Goal: Task Accomplishment & Management: Use online tool/utility

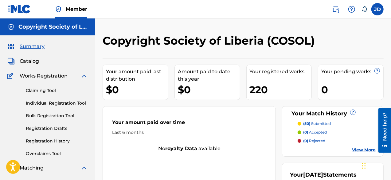
drag, startPoint x: 392, startPoint y: 61, endPoint x: 254, endPoint y: 130, distance: 154.8
click at [254, 130] on div "Last 6 months" at bounding box center [189, 132] width 154 height 6
click at [321, 124] on p "(50) submitted" at bounding box center [317, 124] width 28 height 6
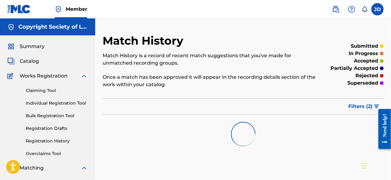
click at [33, 49] on span "Summary" at bounding box center [32, 46] width 25 height 7
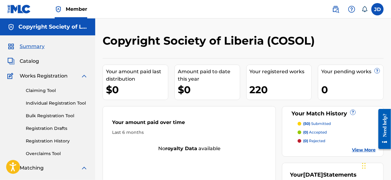
click at [45, 90] on link "Claiming Tool" at bounding box center [57, 90] width 62 height 6
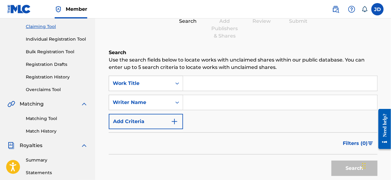
scroll to position [64, 0]
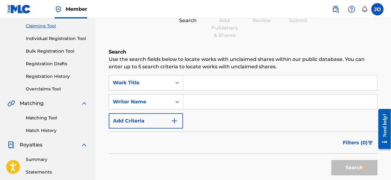
click at [179, 122] on button "Add Criteria" at bounding box center [146, 120] width 74 height 15
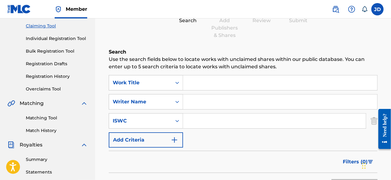
click at [171, 139] on img "Search Form" at bounding box center [174, 139] width 7 height 7
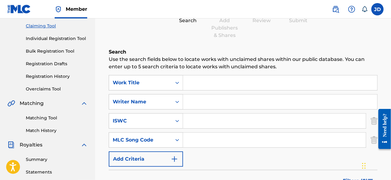
click at [52, 118] on link "Matching Tool" at bounding box center [57, 118] width 62 height 6
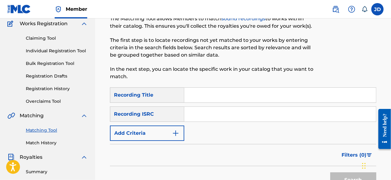
scroll to position [54, 0]
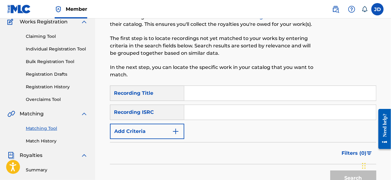
click at [165, 129] on button "Add Criteria" at bounding box center [147, 130] width 74 height 15
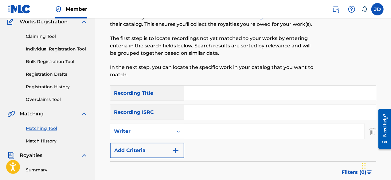
click at [149, 156] on button "Add Criteria" at bounding box center [147, 149] width 74 height 15
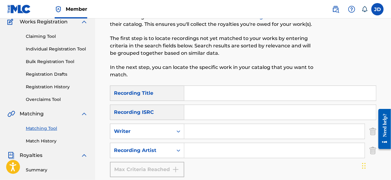
click at [223, 90] on input "Search Form" at bounding box center [280, 93] width 192 height 15
type input "Hey yah"
click at [197, 152] on input "Search Form" at bounding box center [274, 150] width 180 height 15
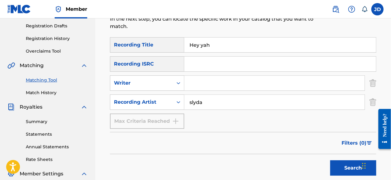
scroll to position [106, 0]
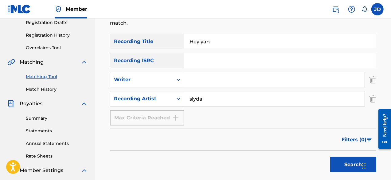
type input "slyda"
click at [348, 160] on button "Search" at bounding box center [353, 164] width 46 height 15
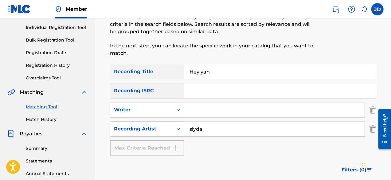
scroll to position [68, 0]
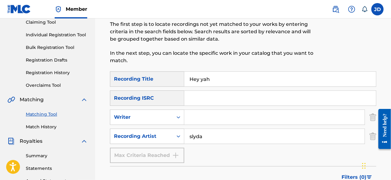
click at [391, 72] on div "Matching Tool The Matching Tool allows Members to match sound recordings to wor…" at bounding box center [243, 140] width 296 height 348
click at [216, 81] on input "Hey yah" at bounding box center [280, 79] width 192 height 15
type input "H"
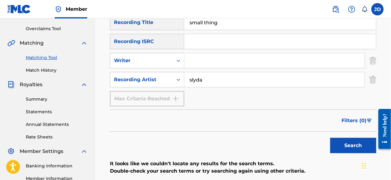
scroll to position [126, 0]
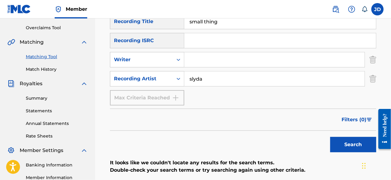
type input "small thing"
click at [351, 146] on button "Search" at bounding box center [353, 144] width 46 height 15
click at [230, 74] on input "slyda" at bounding box center [274, 78] width 180 height 15
type input "slyda cole"
click at [337, 143] on button "Search" at bounding box center [353, 144] width 46 height 15
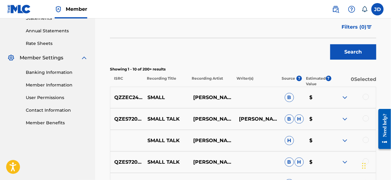
scroll to position [219, 0]
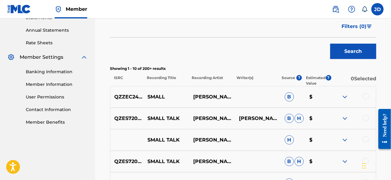
click at [344, 95] on img at bounding box center [344, 96] width 7 height 7
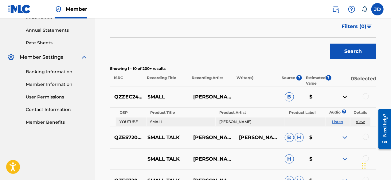
click at [344, 95] on img at bounding box center [344, 96] width 7 height 7
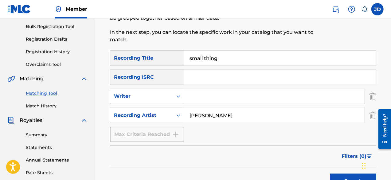
scroll to position [89, 0]
drag, startPoint x: 226, startPoint y: 56, endPoint x: 186, endPoint y: 56, distance: 39.9
click at [186, 56] on input "small thing" at bounding box center [280, 57] width 192 height 15
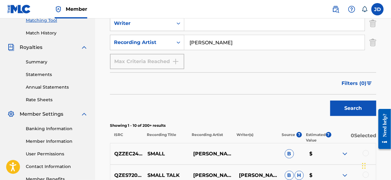
scroll to position [163, 0]
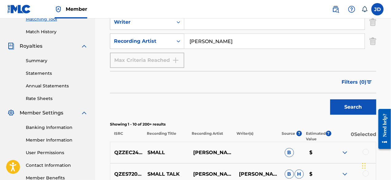
click at [359, 107] on button "Search" at bounding box center [353, 106] width 46 height 15
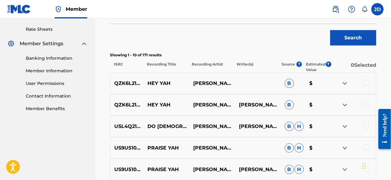
scroll to position [182, 0]
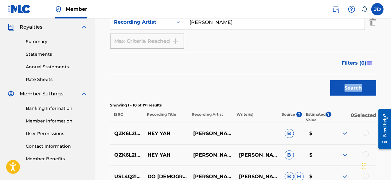
drag, startPoint x: 390, startPoint y: 97, endPoint x: 391, endPoint y: 67, distance: 29.8
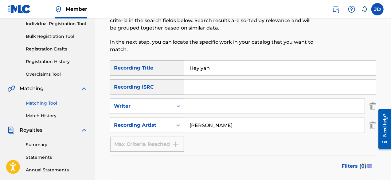
scroll to position [76, 0]
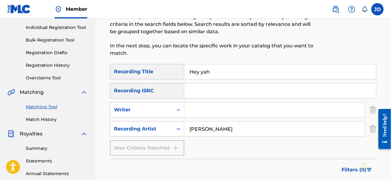
drag, startPoint x: 220, startPoint y: 72, endPoint x: 184, endPoint y: 74, distance: 36.3
click at [184, 74] on input "Hey yah" at bounding box center [280, 71] width 192 height 15
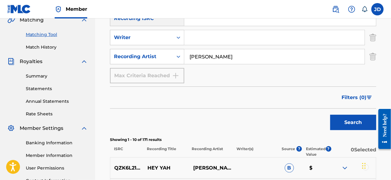
scroll to position [153, 0]
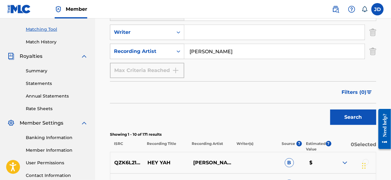
click at [344, 116] on button "Search" at bounding box center [353, 116] width 46 height 15
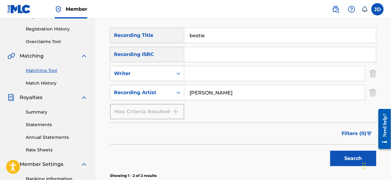
scroll to position [108, 0]
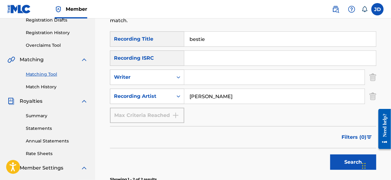
drag, startPoint x: 227, startPoint y: 38, endPoint x: 173, endPoint y: 43, distance: 54.0
click at [173, 43] on div "SearchWithCriteria4214eff7-bea5-45d3-aa5e-fef78810ed2d Recording Title bestie" at bounding box center [243, 38] width 266 height 15
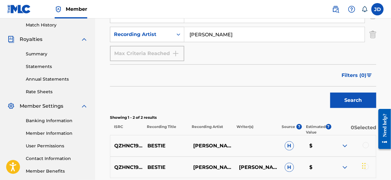
scroll to position [171, 0]
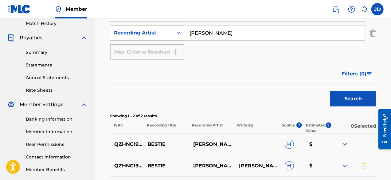
click at [360, 96] on button "Search" at bounding box center [353, 98] width 46 height 15
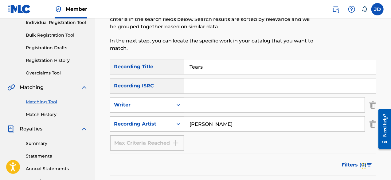
scroll to position [74, 0]
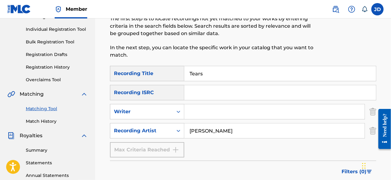
drag, startPoint x: 220, startPoint y: 76, endPoint x: 185, endPoint y: 74, distance: 34.4
click at [185, 74] on input "Tears" at bounding box center [280, 73] width 192 height 15
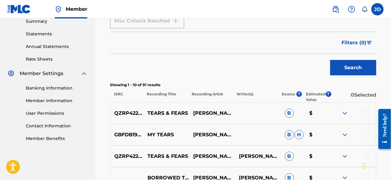
scroll to position [204, 0]
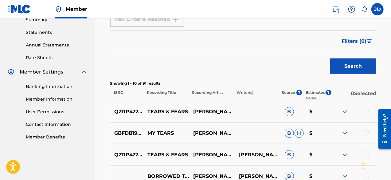
click at [347, 69] on button "Search" at bounding box center [353, 65] width 46 height 15
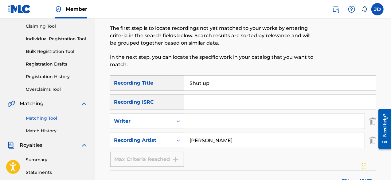
scroll to position [62, 0]
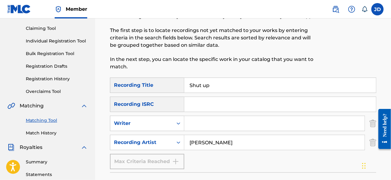
drag, startPoint x: 225, startPoint y: 86, endPoint x: 171, endPoint y: 88, distance: 54.1
click at [171, 88] on div "SearchWithCriteria4214eff7-bea5-45d3-aa5e-fef78810ed2d Recording Title Shut up" at bounding box center [243, 84] width 266 height 15
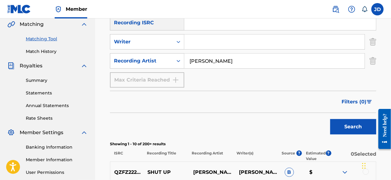
scroll to position [150, 0]
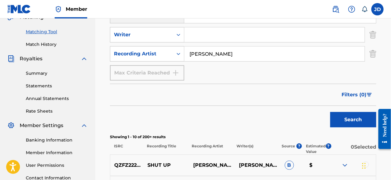
click at [344, 114] on button "Search" at bounding box center [353, 119] width 46 height 15
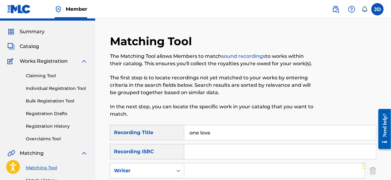
scroll to position [0, 0]
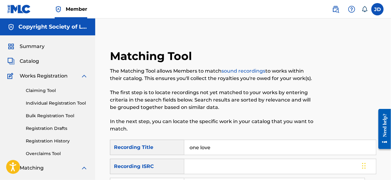
drag, startPoint x: 217, startPoint y: 146, endPoint x: 179, endPoint y: 144, distance: 38.2
click at [179, 144] on div "SearchWithCriteria4214eff7-bea5-45d3-aa5e-fef78810ed2d Recording Title one love" at bounding box center [243, 146] width 266 height 15
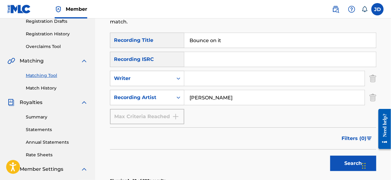
scroll to position [107, 0]
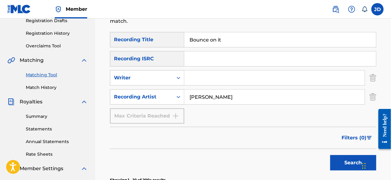
click at [348, 158] on button "Search" at bounding box center [353, 162] width 46 height 15
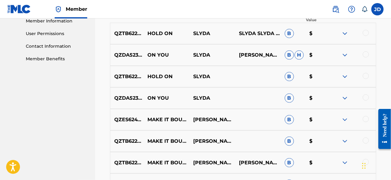
scroll to position [288, 0]
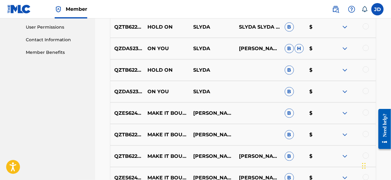
click at [346, 92] on img at bounding box center [344, 91] width 7 height 7
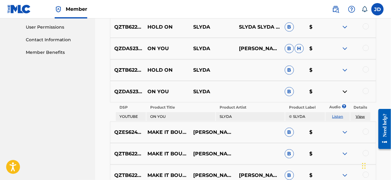
click at [346, 92] on img at bounding box center [344, 91] width 7 height 7
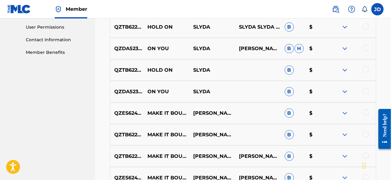
click at [346, 92] on img at bounding box center [344, 91] width 7 height 7
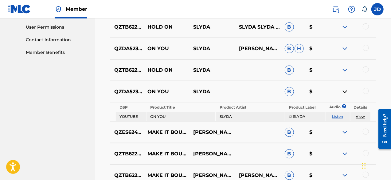
click at [346, 92] on img at bounding box center [344, 91] width 7 height 7
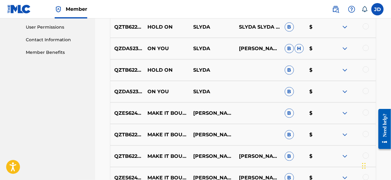
click at [346, 115] on img at bounding box center [344, 112] width 7 height 7
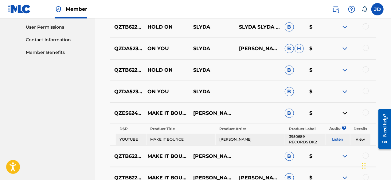
click at [346, 115] on img at bounding box center [344, 112] width 7 height 7
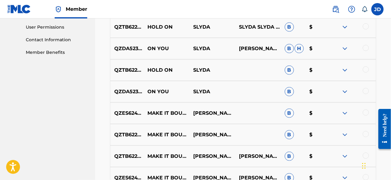
click at [346, 115] on img at bounding box center [344, 112] width 7 height 7
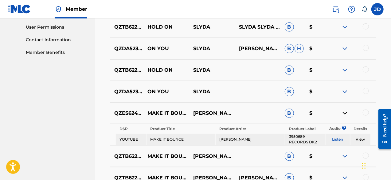
click at [346, 115] on img at bounding box center [344, 112] width 7 height 7
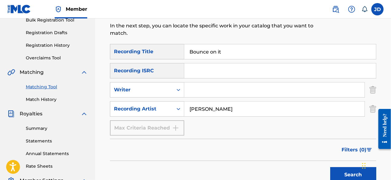
scroll to position [93, 0]
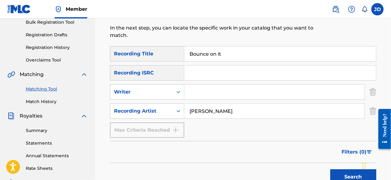
drag, startPoint x: 227, startPoint y: 53, endPoint x: 178, endPoint y: 53, distance: 48.8
click at [178, 53] on div "SearchWithCriteria4214eff7-bea5-45d3-aa5e-fef78810ed2d Recording Title Bounce o…" at bounding box center [243, 53] width 266 height 15
click at [334, 173] on button "Search" at bounding box center [353, 176] width 46 height 15
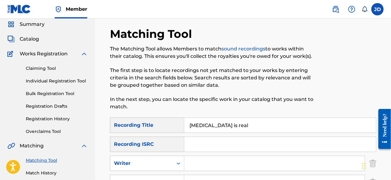
scroll to position [3, 0]
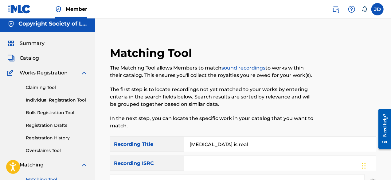
drag, startPoint x: 255, startPoint y: 145, endPoint x: 186, endPoint y: 150, distance: 69.0
click at [186, 150] on input "Covid 19 is real" at bounding box center [280, 144] width 192 height 15
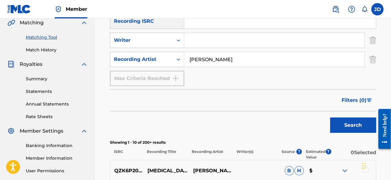
scroll to position [149, 0]
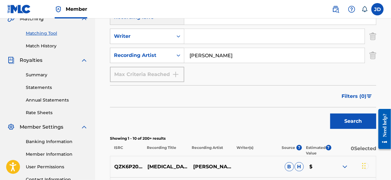
click at [357, 121] on button "Search" at bounding box center [353, 120] width 46 height 15
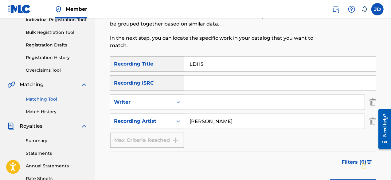
scroll to position [83, 0]
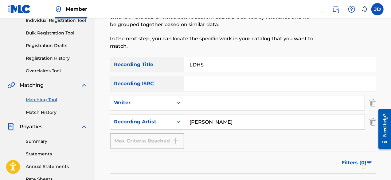
drag, startPoint x: 208, startPoint y: 68, endPoint x: 167, endPoint y: 68, distance: 40.8
click at [167, 68] on div "SearchWithCriteria4214eff7-bea5-45d3-aa5e-fef78810ed2d Recording Title LDHS" at bounding box center [243, 64] width 266 height 15
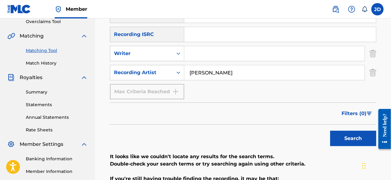
scroll to position [138, 0]
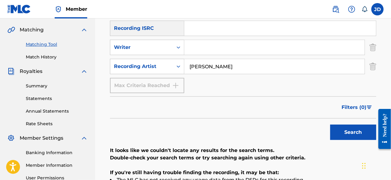
click at [344, 137] on button "Search" at bounding box center [353, 131] width 46 height 15
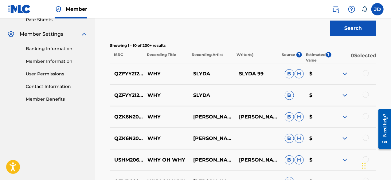
scroll to position [231, 0]
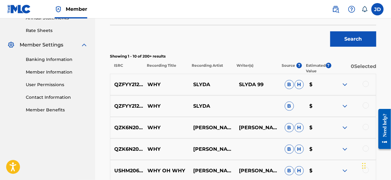
click at [347, 85] on img at bounding box center [344, 84] width 7 height 7
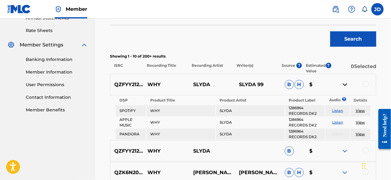
click at [347, 85] on img at bounding box center [344, 84] width 7 height 7
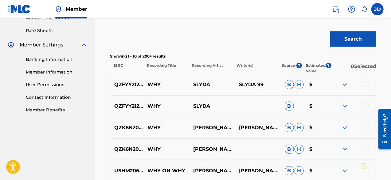
click at [347, 85] on img at bounding box center [344, 84] width 7 height 7
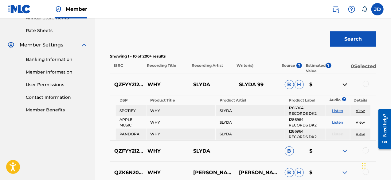
click at [344, 153] on img at bounding box center [344, 150] width 7 height 7
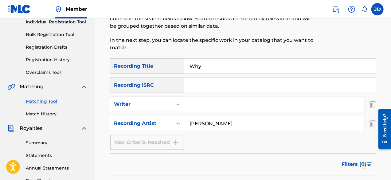
scroll to position [79, 0]
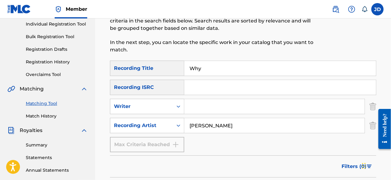
drag, startPoint x: 236, startPoint y: 70, endPoint x: 185, endPoint y: 74, distance: 50.8
click at [185, 74] on input "Why" at bounding box center [280, 68] width 192 height 15
type input "n"
type input "g"
type input "k"
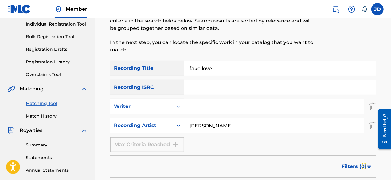
type input "fake love"
drag, startPoint x: 221, startPoint y: 129, endPoint x: 186, endPoint y: 124, distance: 35.6
click at [186, 124] on input "slyda cole" at bounding box center [274, 125] width 180 height 15
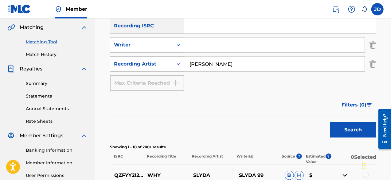
scroll to position [146, 0]
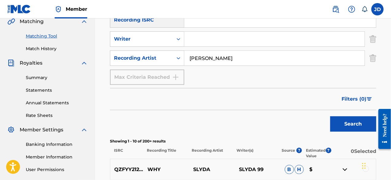
type input "[PERSON_NAME]"
click at [355, 118] on button "Search" at bounding box center [353, 123] width 46 height 15
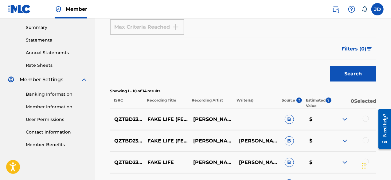
scroll to position [198, 0]
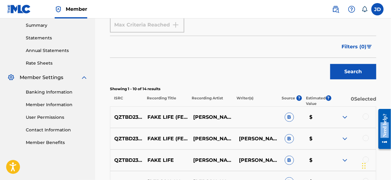
drag, startPoint x: 384, startPoint y: 121, endPoint x: 387, endPoint y: 91, distance: 29.7
click html "Need help? Resource Center Help Get the help you need from our knowledge base N…"
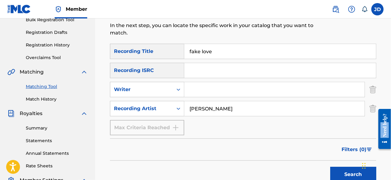
scroll to position [98, 0]
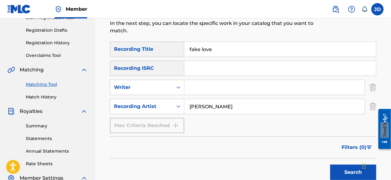
click at [235, 51] on input "fake love" at bounding box center [280, 49] width 192 height 15
type input "fake life"
click at [347, 167] on button "Search" at bounding box center [353, 171] width 46 height 15
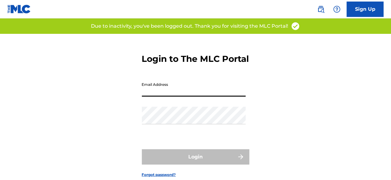
drag, startPoint x: 0, startPoint y: 0, endPoint x: 204, endPoint y: 100, distance: 227.0
click at [204, 96] on input "Email Address" at bounding box center [194, 88] width 104 height 18
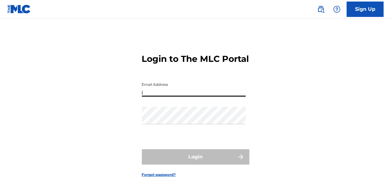
type input "[EMAIL_ADDRESS][DOMAIN_NAME]"
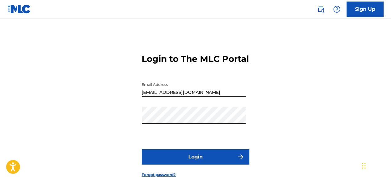
click at [203, 164] on button "Login" at bounding box center [195, 156] width 107 height 15
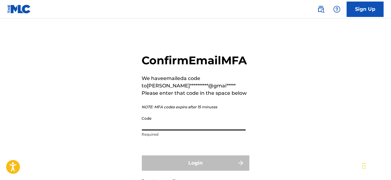
click at [170, 130] on input "Code" at bounding box center [194, 122] width 104 height 18
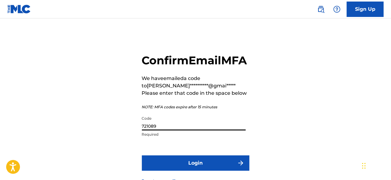
type input "721089"
click at [185, 170] on button "Login" at bounding box center [195, 162] width 107 height 15
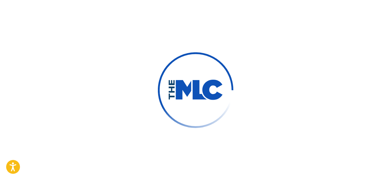
scroll to position [35, 0]
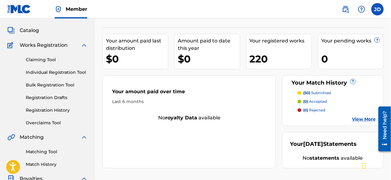
scroll to position [30, 0]
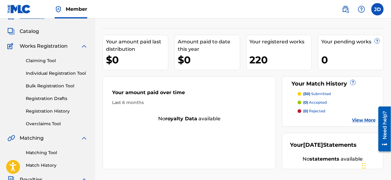
click at [47, 153] on link "Matching Tool" at bounding box center [57, 152] width 62 height 6
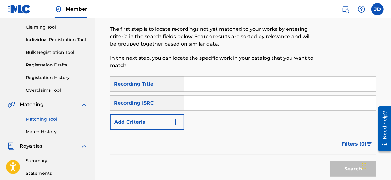
scroll to position [64, 0]
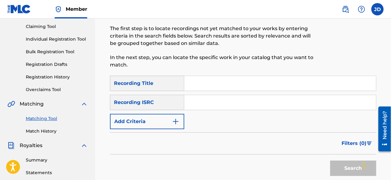
click at [182, 119] on button "Add Criteria" at bounding box center [147, 121] width 74 height 15
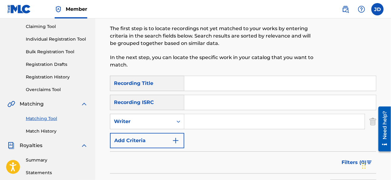
click at [176, 138] on img "Search Form" at bounding box center [175, 140] width 7 height 7
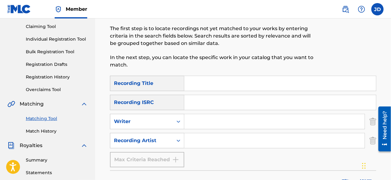
click at [211, 85] on input "Search Form" at bounding box center [280, 83] width 192 height 15
type input "n"
type input "fake life"
click at [187, 136] on input "Search Form" at bounding box center [274, 140] width 180 height 15
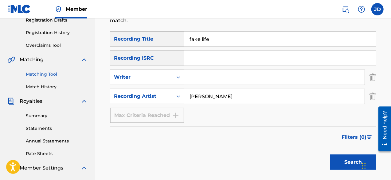
scroll to position [111, 0]
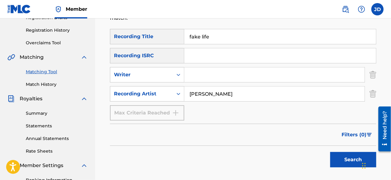
type input "[PERSON_NAME]"
click at [348, 152] on button "Search" at bounding box center [353, 159] width 46 height 15
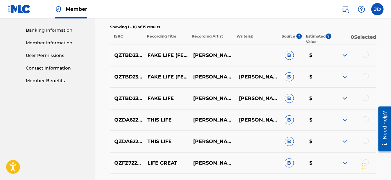
scroll to position [261, 0]
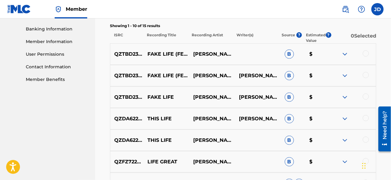
click at [368, 54] on div at bounding box center [366, 53] width 6 height 6
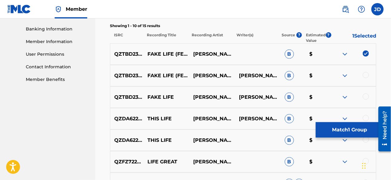
click at [366, 77] on div at bounding box center [366, 75] width 6 height 6
click at [367, 97] on div at bounding box center [366, 96] width 6 height 6
click at [342, 75] on img at bounding box center [344, 75] width 7 height 7
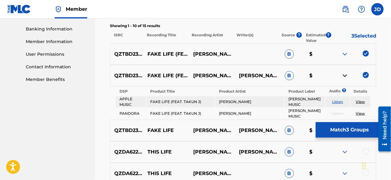
click at [346, 58] on div "QZTBD2306188 FAKE LIFE (FEAT. TAKUN J) [PERSON_NAME] B $" at bounding box center [243, 53] width 266 height 21
click at [344, 55] on img at bounding box center [344, 53] width 7 height 7
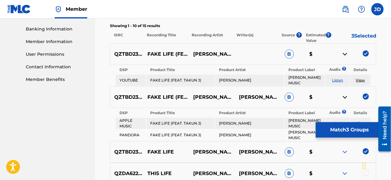
click at [344, 53] on img at bounding box center [344, 53] width 7 height 7
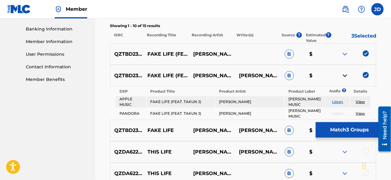
click at [343, 73] on img at bounding box center [344, 75] width 7 height 7
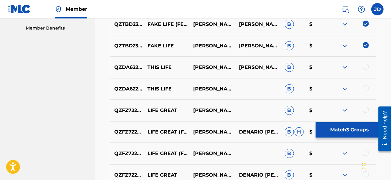
scroll to position [316, 0]
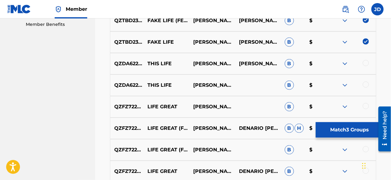
click at [349, 64] on div at bounding box center [353, 63] width 46 height 7
click at [345, 64] on img at bounding box center [344, 63] width 7 height 7
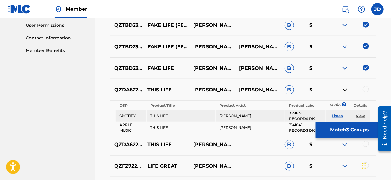
scroll to position [286, 0]
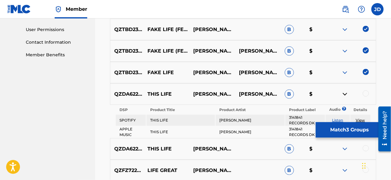
click at [338, 130] on button "Match 3 Groups" at bounding box center [350, 129] width 68 height 15
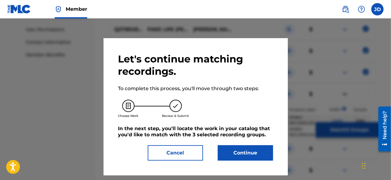
click at [228, 144] on div "Let's continue matching recordings. To complete this process, you'll move throu…" at bounding box center [195, 106] width 155 height 107
click at [230, 150] on button "Continue" at bounding box center [245, 152] width 55 height 15
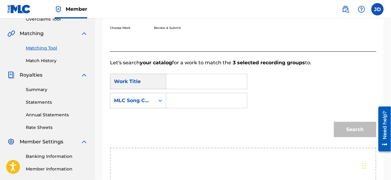
scroll to position [132, 0]
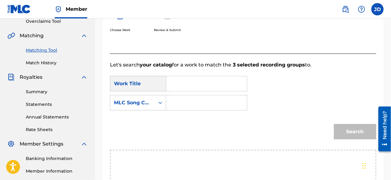
click at [217, 81] on input "Search Form" at bounding box center [206, 83] width 70 height 15
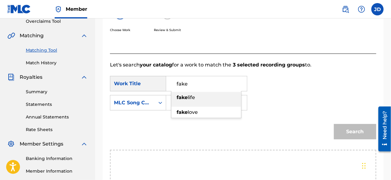
click at [215, 95] on div "fake life" at bounding box center [206, 97] width 70 height 11
type input "fake life"
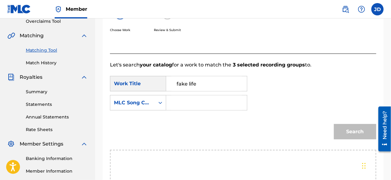
click at [197, 104] on input "Search Form" at bounding box center [206, 102] width 70 height 15
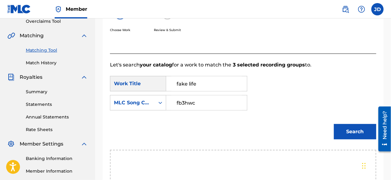
type input "fb3hwc"
click at [346, 134] on button "Search" at bounding box center [355, 131] width 42 height 15
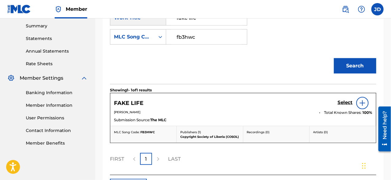
scroll to position [204, 0]
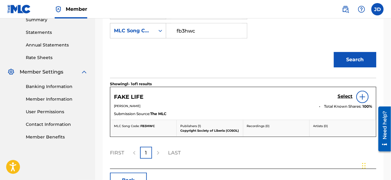
click at [344, 98] on h5 "Select" at bounding box center [344, 96] width 15 height 6
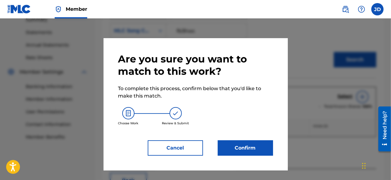
click at [246, 149] on button "Confirm" at bounding box center [245, 147] width 55 height 15
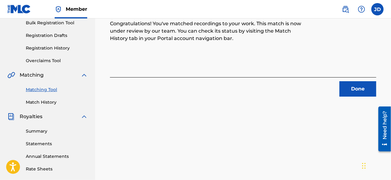
scroll to position [71, 0]
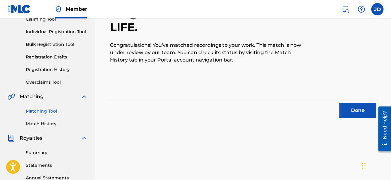
click at [354, 113] on button "Done" at bounding box center [357, 110] width 37 height 15
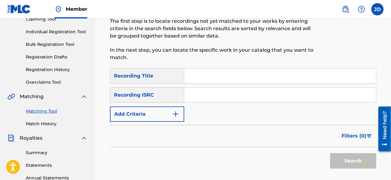
click at [170, 112] on button "Add Criteria" at bounding box center [147, 113] width 74 height 15
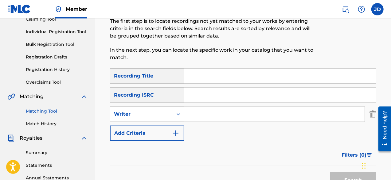
click at [168, 131] on button "Add Criteria" at bounding box center [147, 132] width 74 height 15
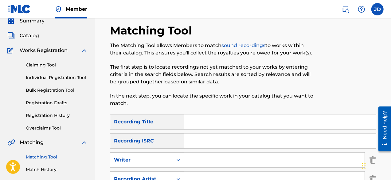
scroll to position [25, 0]
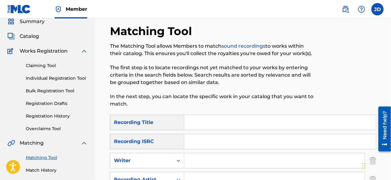
click at [220, 120] on input "Search Form" at bounding box center [280, 122] width 192 height 15
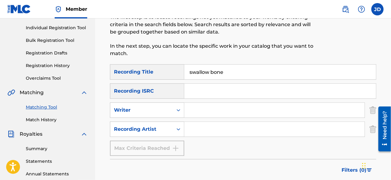
scroll to position [80, 0]
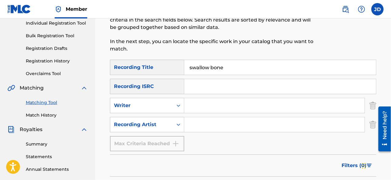
type input "swallow bone"
click at [247, 124] on input "Search Form" at bounding box center [274, 124] width 180 height 15
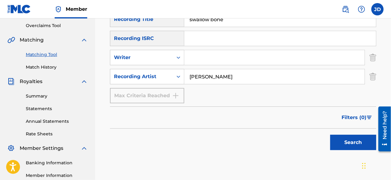
scroll to position [129, 0]
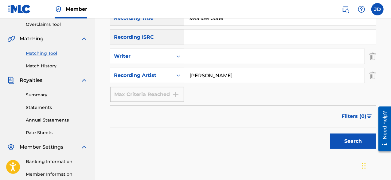
click at [352, 146] on button "Search" at bounding box center [353, 140] width 46 height 15
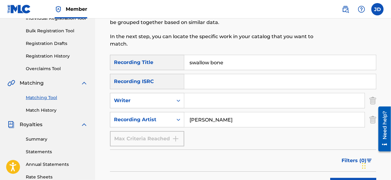
scroll to position [84, 0]
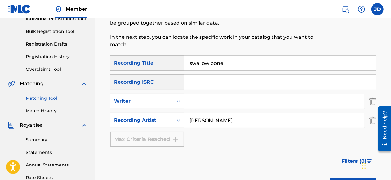
drag, startPoint x: 214, startPoint y: 119, endPoint x: 183, endPoint y: 119, distance: 31.3
click at [183, 119] on div "SearchWithCriteria690ca040-b26b-45de-b3ac-7cbae0915026 Recording Artist [PERSON…" at bounding box center [243, 119] width 266 height 15
type input "a"
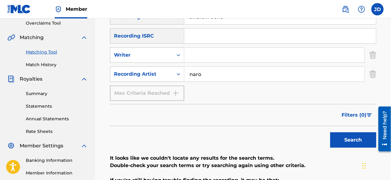
scroll to position [134, 0]
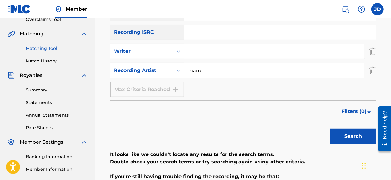
type input "naro"
click at [346, 136] on button "Search" at bounding box center [353, 135] width 46 height 15
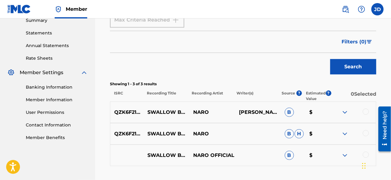
scroll to position [205, 0]
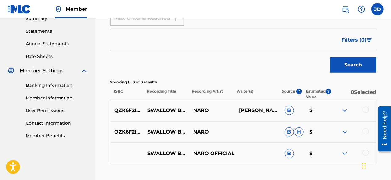
click at [344, 110] on img at bounding box center [344, 110] width 7 height 7
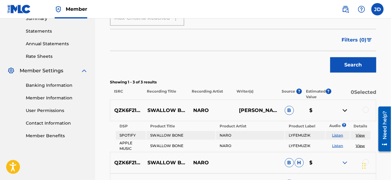
click at [344, 110] on img at bounding box center [344, 110] width 7 height 7
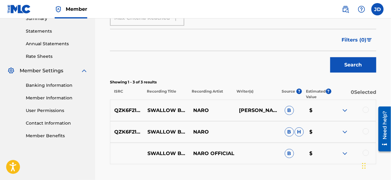
click at [366, 110] on div at bounding box center [366, 110] width 6 height 6
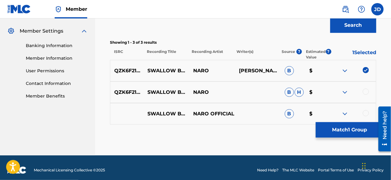
scroll to position [249, 0]
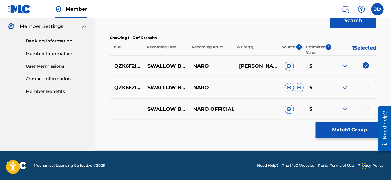
click at [366, 90] on div at bounding box center [353, 87] width 46 height 7
click at [366, 85] on div at bounding box center [366, 87] width 6 height 6
click at [365, 107] on div at bounding box center [366, 108] width 6 height 6
click at [347, 127] on button "Match 3 Groups" at bounding box center [350, 129] width 68 height 15
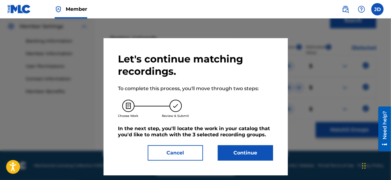
click at [245, 152] on button "Continue" at bounding box center [245, 152] width 55 height 15
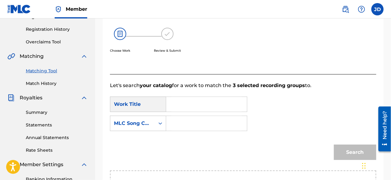
scroll to position [118, 0]
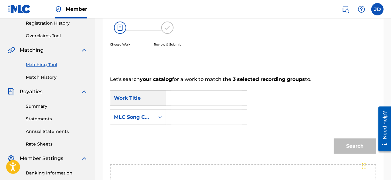
click at [191, 101] on input "Search Form" at bounding box center [206, 98] width 70 height 15
type input "w"
click at [197, 114] on span "w bone" at bounding box center [202, 112] width 18 height 6
type input "swallow bone"
click at [198, 116] on input "Search Form" at bounding box center [206, 117] width 70 height 15
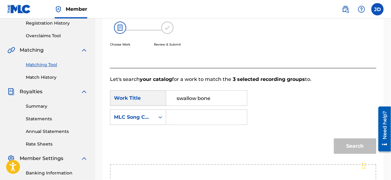
click at [198, 116] on input "Search Form" at bounding box center [206, 117] width 70 height 15
type input "n"
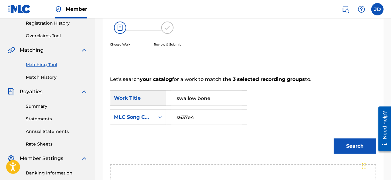
type input "s637e4"
click at [348, 144] on button "Search" at bounding box center [355, 145] width 42 height 15
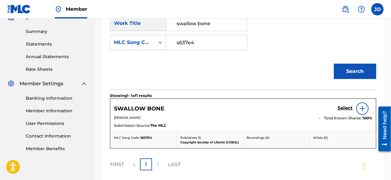
scroll to position [197, 0]
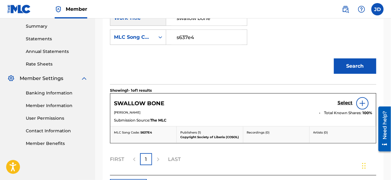
click at [347, 104] on h5 "Select" at bounding box center [344, 103] width 15 height 6
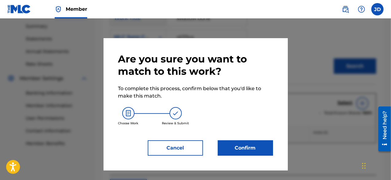
click at [241, 143] on button "Confirm" at bounding box center [245, 147] width 55 height 15
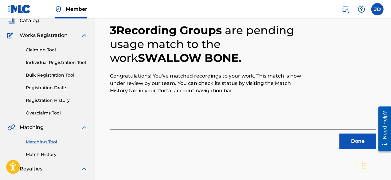
scroll to position [40, 0]
click at [358, 137] on button "Done" at bounding box center [357, 141] width 37 height 15
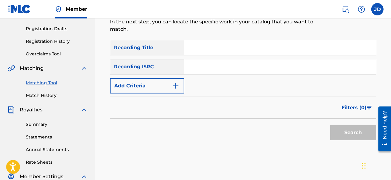
scroll to position [101, 0]
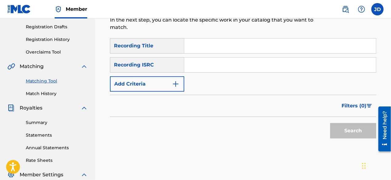
click at [203, 45] on input "Search Form" at bounding box center [280, 45] width 192 height 15
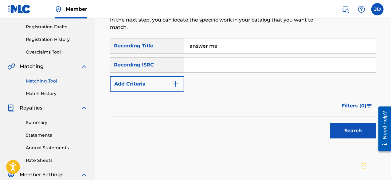
type input "answer me"
click at [177, 83] on img "Search Form" at bounding box center [175, 83] width 7 height 7
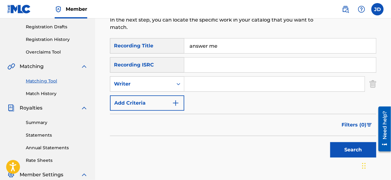
click at [176, 100] on img "Search Form" at bounding box center [175, 102] width 7 height 7
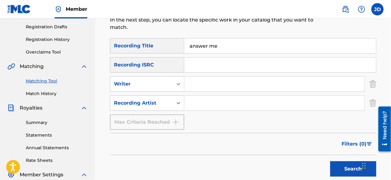
click at [197, 108] on input "Search Form" at bounding box center [274, 102] width 180 height 15
click at [351, 165] on button "Search" at bounding box center [353, 168] width 46 height 15
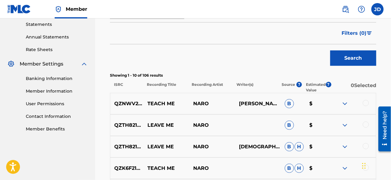
scroll to position [216, 0]
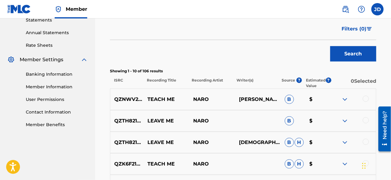
click at [345, 99] on img at bounding box center [344, 98] width 7 height 7
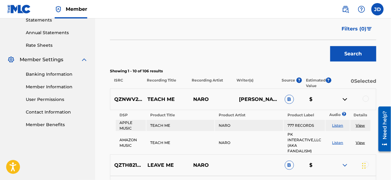
click at [345, 99] on img at bounding box center [344, 98] width 7 height 7
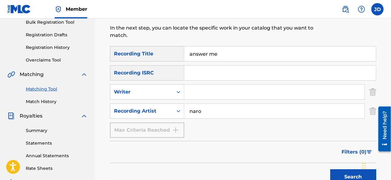
scroll to position [92, 0]
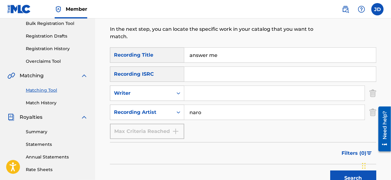
click at [202, 113] on input "naro" at bounding box center [274, 112] width 180 height 15
click at [338, 173] on button "Search" at bounding box center [353, 177] width 46 height 15
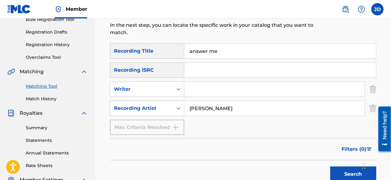
scroll to position [95, 0]
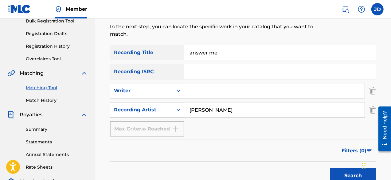
click at [200, 108] on input "[PERSON_NAME]" at bounding box center [274, 109] width 180 height 15
type input "naro"
click at [334, 169] on button "Search" at bounding box center [353, 175] width 46 height 15
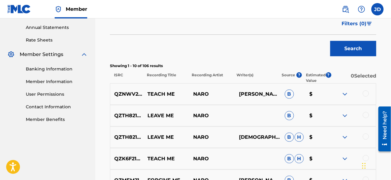
scroll to position [222, 0]
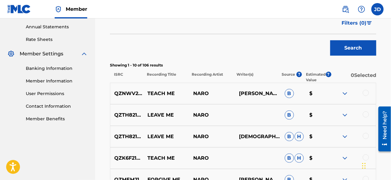
click at [342, 91] on img at bounding box center [344, 93] width 7 height 7
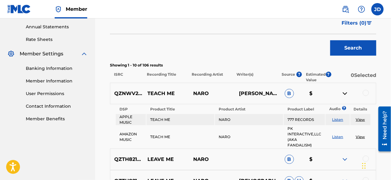
drag, startPoint x: 342, startPoint y: 91, endPoint x: 346, endPoint y: 93, distance: 4.3
click at [346, 93] on img at bounding box center [344, 93] width 7 height 7
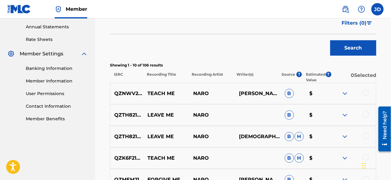
click at [348, 115] on img at bounding box center [344, 114] width 7 height 7
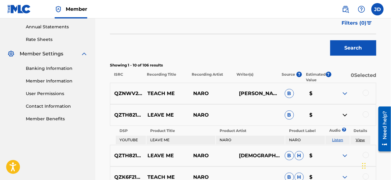
click at [348, 115] on img at bounding box center [344, 114] width 7 height 7
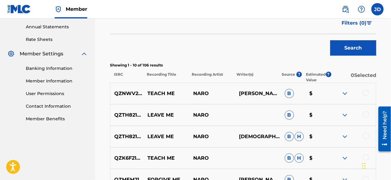
click at [346, 95] on img at bounding box center [344, 93] width 7 height 7
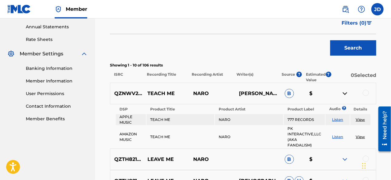
click at [346, 95] on img at bounding box center [344, 93] width 7 height 7
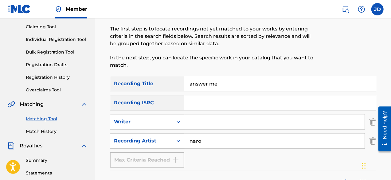
scroll to position [61, 0]
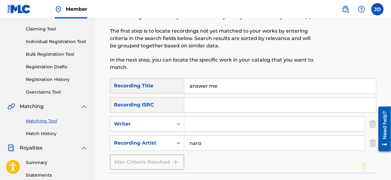
drag, startPoint x: 227, startPoint y: 88, endPoint x: 182, endPoint y: 84, distance: 45.3
click at [182, 84] on div "SearchWithCriteriac294c2d9-c6b8-43de-a0f3-73525b6b1afc Recording Title answer me" at bounding box center [243, 85] width 266 height 15
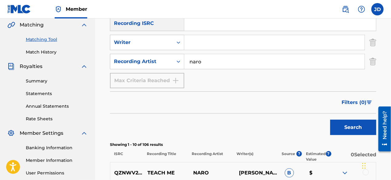
scroll to position [147, 0]
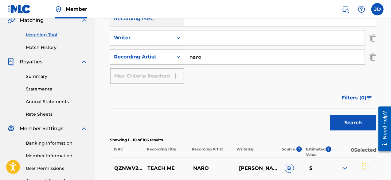
type input "together"
click at [357, 117] on button "Search" at bounding box center [353, 122] width 46 height 15
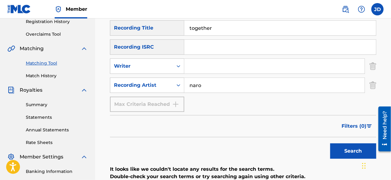
scroll to position [116, 0]
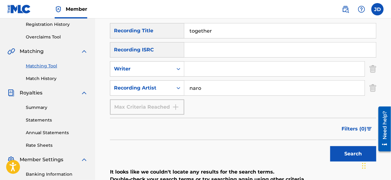
click at [199, 89] on input "naro" at bounding box center [274, 87] width 180 height 15
type input "[PERSON_NAME]"
click at [352, 154] on button "Search" at bounding box center [353, 153] width 46 height 15
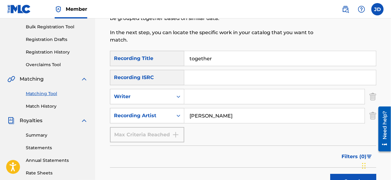
scroll to position [86, 0]
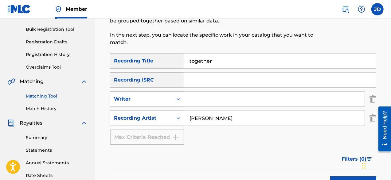
drag, startPoint x: 218, startPoint y: 60, endPoint x: 177, endPoint y: 63, distance: 41.2
click at [177, 63] on div "SearchWithCriteriac294c2d9-c6b8-43de-a0f3-73525b6b1afc Recording Title together" at bounding box center [243, 60] width 266 height 15
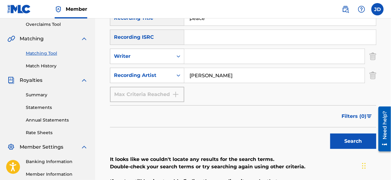
scroll to position [131, 0]
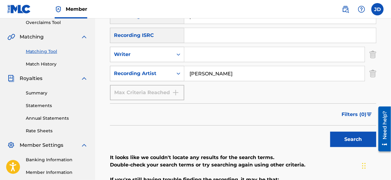
type input "peace"
click at [359, 142] on button "Search" at bounding box center [353, 138] width 46 height 15
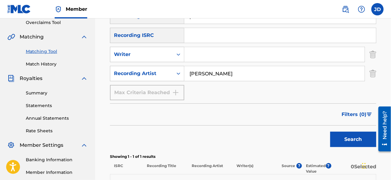
drag, startPoint x: 391, startPoint y: 101, endPoint x: 393, endPoint y: 113, distance: 12.2
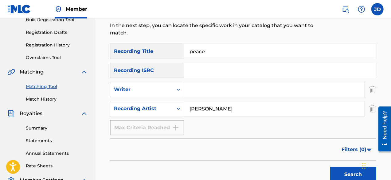
scroll to position [95, 0]
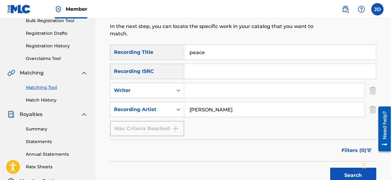
click at [216, 112] on input "[PERSON_NAME]" at bounding box center [274, 109] width 180 height 15
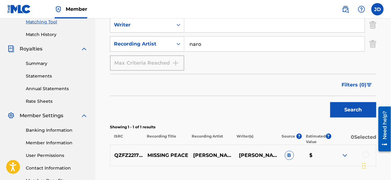
scroll to position [162, 0]
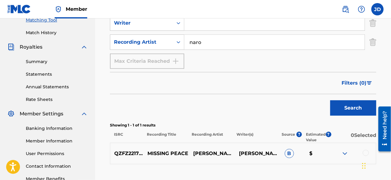
type input "naro"
click at [346, 112] on button "Search" at bounding box center [353, 107] width 46 height 15
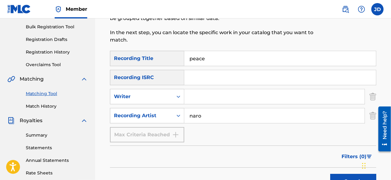
scroll to position [88, 0]
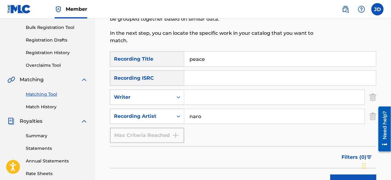
drag, startPoint x: 206, startPoint y: 59, endPoint x: 175, endPoint y: 60, distance: 31.7
click at [175, 60] on div "SearchWithCriteriac294c2d9-c6b8-43de-a0f3-73525b6b1afc Recording Title peace" at bounding box center [243, 58] width 266 height 15
type input "Time"
click at [335, 177] on button "Search" at bounding box center [353, 181] width 46 height 15
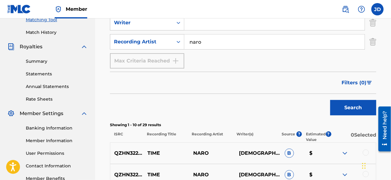
scroll to position [166, 0]
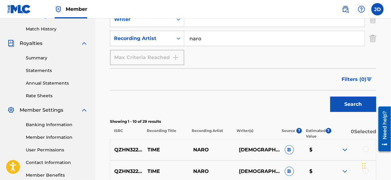
click at [198, 41] on input "naro" at bounding box center [274, 38] width 180 height 15
type input "[PERSON_NAME]"
click at [341, 110] on button "Search" at bounding box center [353, 103] width 46 height 15
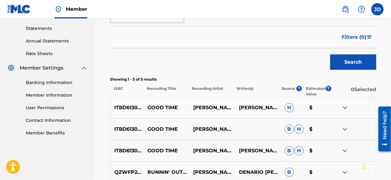
scroll to position [213, 0]
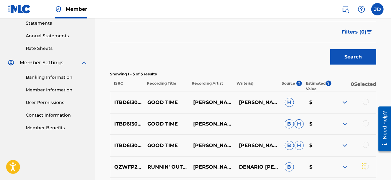
click at [346, 106] on div "ITBD61300307 GOOD TIME [PERSON_NAME] [PERSON_NAME] H $" at bounding box center [243, 101] width 266 height 21
click at [349, 103] on div at bounding box center [353, 102] width 46 height 7
click at [345, 103] on img at bounding box center [344, 102] width 7 height 7
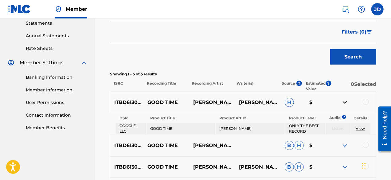
click at [345, 103] on img at bounding box center [344, 102] width 7 height 7
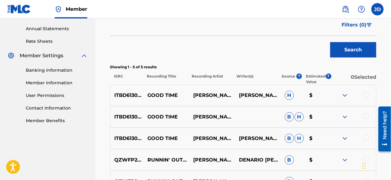
scroll to position [214, 0]
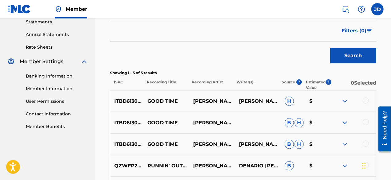
click at [344, 99] on img at bounding box center [344, 100] width 7 height 7
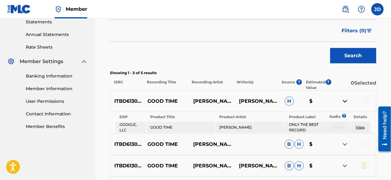
click at [344, 99] on img at bounding box center [344, 100] width 7 height 7
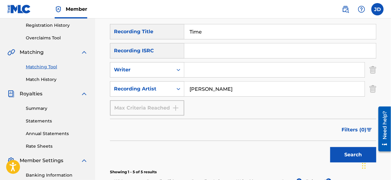
scroll to position [112, 0]
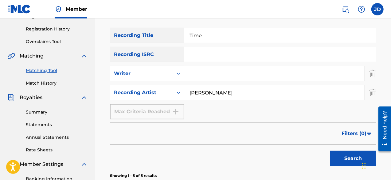
click at [220, 41] on input "Time" at bounding box center [280, 35] width 192 height 15
type input "T"
type input "Greediness"
click at [356, 156] on button "Search" at bounding box center [353, 157] width 46 height 15
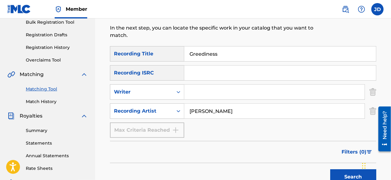
scroll to position [93, 0]
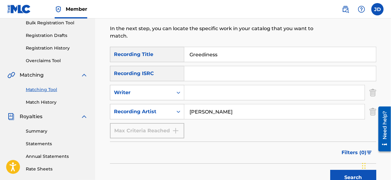
click at [199, 112] on input "[PERSON_NAME]" at bounding box center [274, 111] width 180 height 15
type input "naro"
click at [334, 171] on button "Search" at bounding box center [353, 176] width 46 height 15
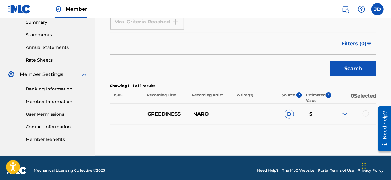
scroll to position [206, 0]
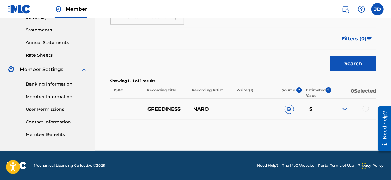
click at [365, 110] on div at bounding box center [366, 108] width 6 height 6
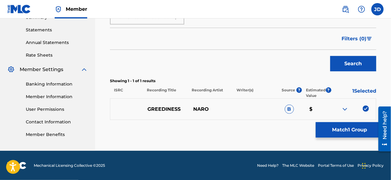
click at [356, 127] on button "Match 1 Group" at bounding box center [350, 129] width 68 height 15
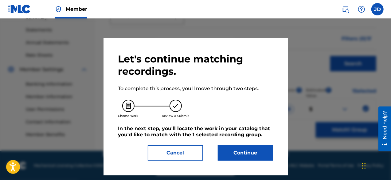
click at [258, 151] on button "Continue" at bounding box center [245, 152] width 55 height 15
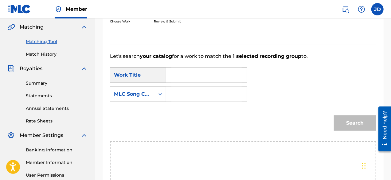
scroll to position [133, 0]
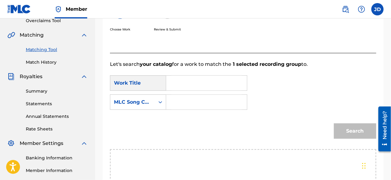
click at [223, 84] on input "Search Form" at bounding box center [206, 83] width 70 height 15
click at [212, 99] on div "greedin ess" at bounding box center [206, 96] width 70 height 11
type input "greediness"
click at [201, 101] on input "Search Form" at bounding box center [206, 102] width 70 height 15
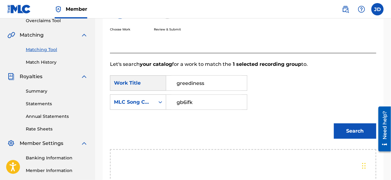
type input "gb6ifk"
click at [346, 135] on button "Search" at bounding box center [355, 130] width 42 height 15
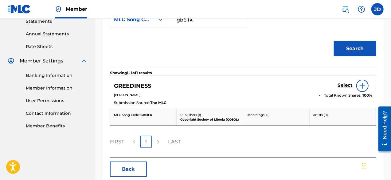
scroll to position [216, 0]
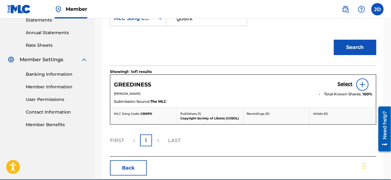
click at [343, 85] on h5 "Select" at bounding box center [344, 84] width 15 height 6
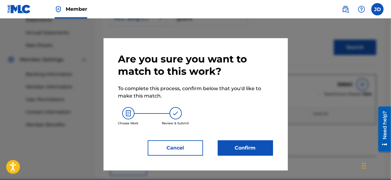
click at [249, 142] on button "Confirm" at bounding box center [245, 147] width 55 height 15
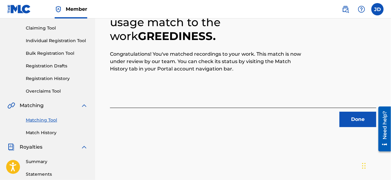
scroll to position [56, 0]
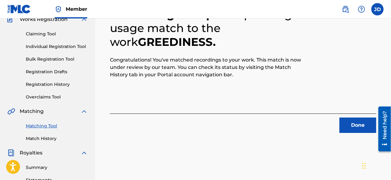
click at [356, 120] on button "Done" at bounding box center [357, 124] width 37 height 15
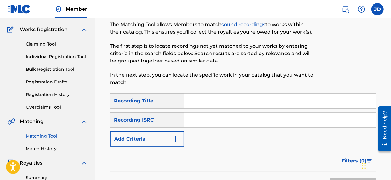
scroll to position [47, 0]
click at [173, 143] on button "Add Criteria" at bounding box center [147, 138] width 74 height 15
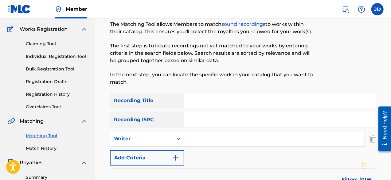
click at [171, 155] on button "Add Criteria" at bounding box center [147, 157] width 74 height 15
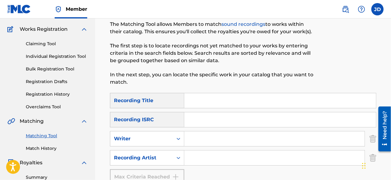
click at [213, 101] on input "Search Form" at bounding box center [280, 100] width 192 height 15
type input "White Cow"
click at [209, 158] on input "Search Form" at bounding box center [274, 157] width 180 height 15
paste input "n"
type input "[PERSON_NAME]"
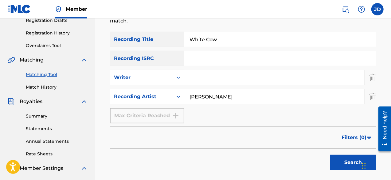
scroll to position [109, 0]
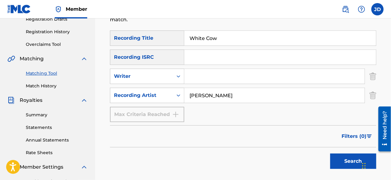
click at [347, 162] on button "Search" at bounding box center [353, 160] width 46 height 15
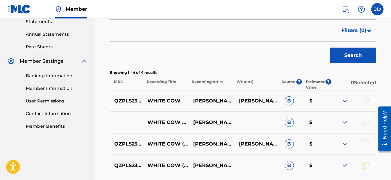
scroll to position [216, 0]
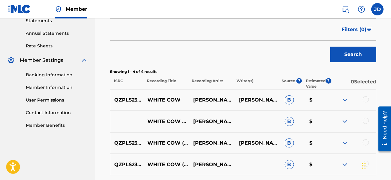
click at [367, 99] on div at bounding box center [366, 99] width 6 height 6
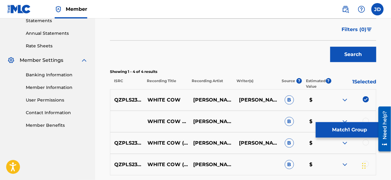
click at [368, 119] on div at bounding box center [366, 121] width 6 height 6
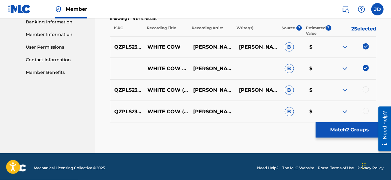
scroll to position [271, 0]
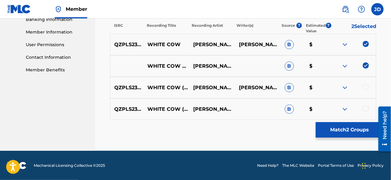
click at [368, 85] on div at bounding box center [366, 87] width 6 height 6
click at [366, 108] on div at bounding box center [366, 108] width 6 height 6
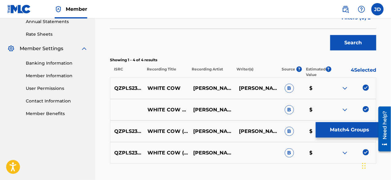
scroll to position [226, 0]
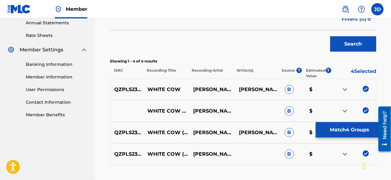
click at [345, 127] on button "Match 4 Groups" at bounding box center [350, 129] width 68 height 15
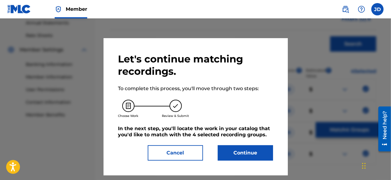
click at [250, 148] on button "Continue" at bounding box center [245, 152] width 55 height 15
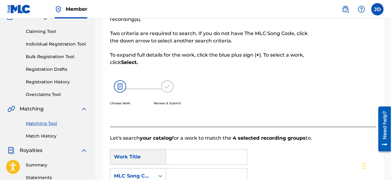
scroll to position [55, 0]
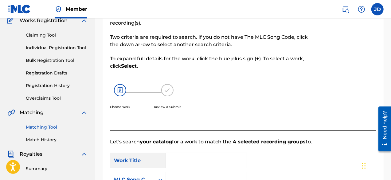
click at [187, 167] on input "Search Form" at bounding box center [206, 160] width 70 height 15
click at [197, 175] on span "cow" at bounding box center [196, 174] width 10 height 6
type input "white cow"
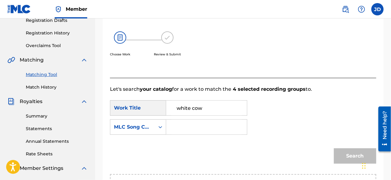
scroll to position [110, 0]
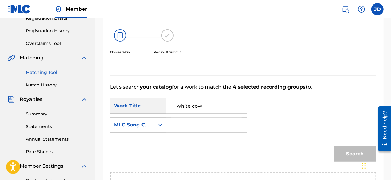
click at [224, 128] on input "Search Form" at bounding box center [206, 124] width 70 height 15
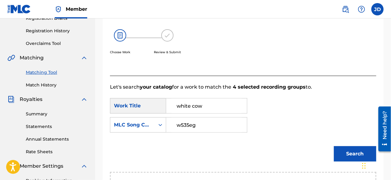
type input "w535eg"
click at [347, 152] on button "Search" at bounding box center [355, 153] width 42 height 15
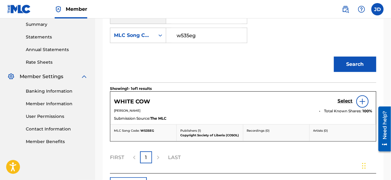
scroll to position [202, 0]
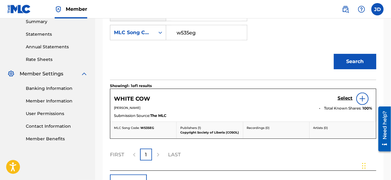
click at [345, 98] on h5 "Select" at bounding box center [344, 98] width 15 height 6
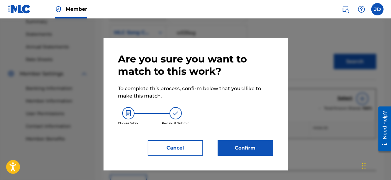
click at [243, 150] on button "Confirm" at bounding box center [245, 147] width 55 height 15
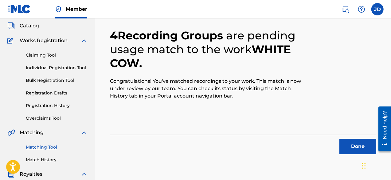
scroll to position [36, 0]
click at [353, 143] on button "Done" at bounding box center [357, 145] width 37 height 15
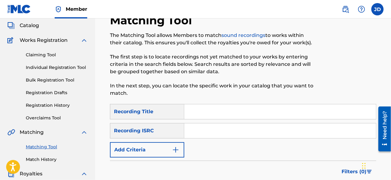
click at [180, 145] on button "Add Criteria" at bounding box center [147, 149] width 74 height 15
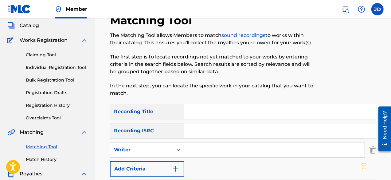
click at [174, 167] on img "Search Form" at bounding box center [175, 168] width 7 height 7
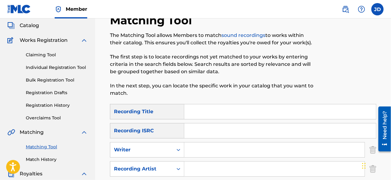
click at [215, 109] on input "Search Form" at bounding box center [280, 111] width 192 height 15
click at [215, 115] on input "[GEOGRAPHIC_DATA]" at bounding box center [280, 111] width 192 height 15
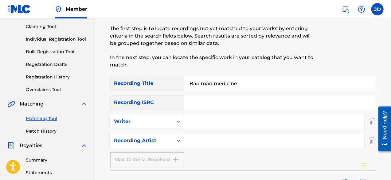
scroll to position [68, 0]
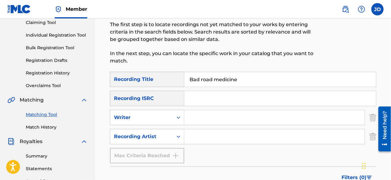
type input "Bad road medicine"
click at [251, 137] on input "Search Form" at bounding box center [274, 136] width 180 height 15
paste input "n"
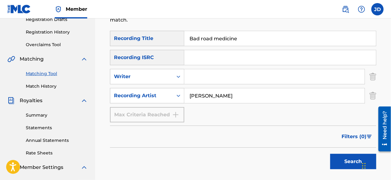
scroll to position [109, 0]
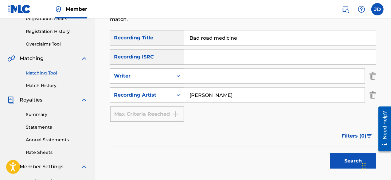
click at [354, 158] on button "Search" at bounding box center [353, 160] width 46 height 15
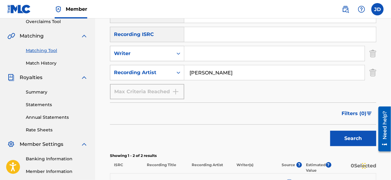
scroll to position [125, 0]
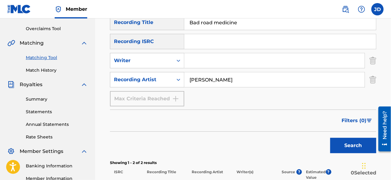
click at [203, 81] on input "[PERSON_NAME]" at bounding box center [274, 79] width 180 height 15
type input "naro"
click at [357, 141] on button "Search" at bounding box center [353, 145] width 46 height 15
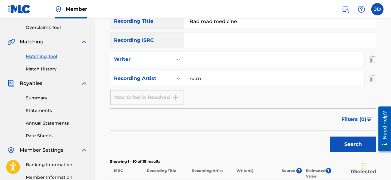
scroll to position [100, 0]
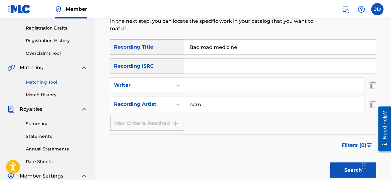
drag, startPoint x: 246, startPoint y: 50, endPoint x: 184, endPoint y: 47, distance: 61.8
click at [184, 47] on div "SearchWithCriteriac294c2d9-c6b8-43de-a0f3-73525b6b1afc Recording Title Bad road…" at bounding box center [243, 46] width 266 height 15
type input "getting there"
click at [347, 164] on button "Search" at bounding box center [353, 169] width 46 height 15
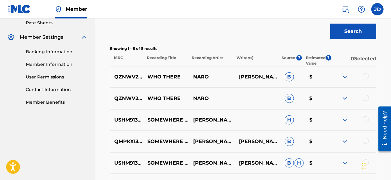
scroll to position [232, 0]
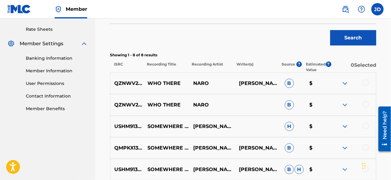
click at [346, 80] on img at bounding box center [344, 83] width 7 height 7
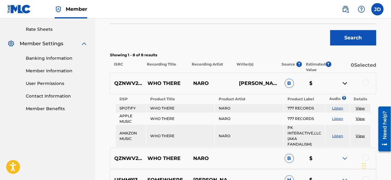
click at [346, 80] on img at bounding box center [344, 83] width 7 height 7
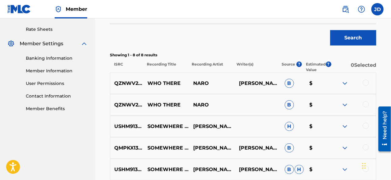
click at [344, 101] on img at bounding box center [344, 104] width 7 height 7
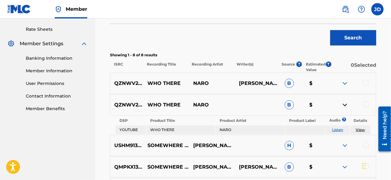
click at [344, 101] on img at bounding box center [344, 104] width 7 height 7
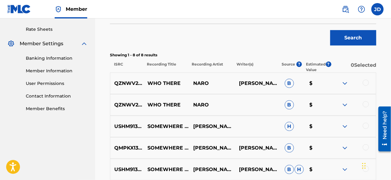
click at [345, 124] on img at bounding box center [344, 126] width 7 height 7
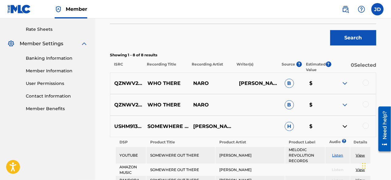
click at [345, 124] on img at bounding box center [344, 126] width 7 height 7
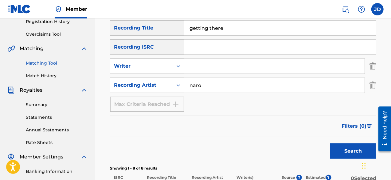
scroll to position [120, 0]
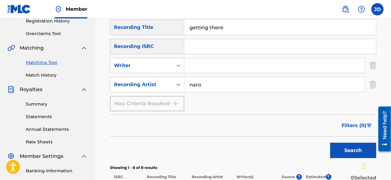
click at [214, 86] on input "naro" at bounding box center [274, 84] width 180 height 15
click at [357, 151] on button "Search" at bounding box center [353, 149] width 46 height 15
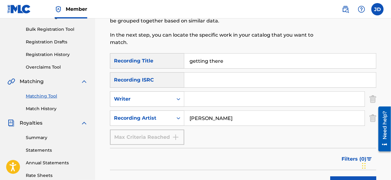
scroll to position [84, 0]
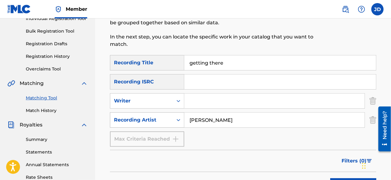
drag, startPoint x: 212, startPoint y: 121, endPoint x: 181, endPoint y: 120, distance: 31.9
click at [181, 120] on div "SearchWithCriteria690ca040-b26b-45de-b3ac-7cbae0915026 Recording Artist [PERSON…" at bounding box center [243, 119] width 266 height 15
type input "F"
drag, startPoint x: 227, startPoint y: 61, endPoint x: 181, endPoint y: 62, distance: 45.5
click at [181, 62] on div "SearchWithCriteriac294c2d9-c6b8-43de-a0f3-73525b6b1afc Recording Title getting …" at bounding box center [243, 62] width 266 height 15
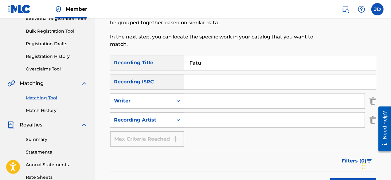
type input "Fatu"
click at [197, 119] on input "Search Form" at bounding box center [274, 119] width 180 height 15
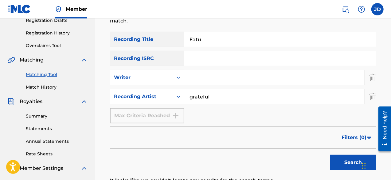
scroll to position [111, 0]
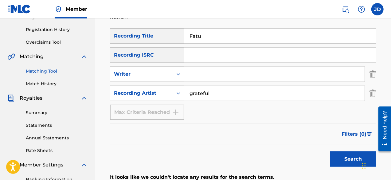
click at [348, 154] on button "Search" at bounding box center [353, 158] width 46 height 15
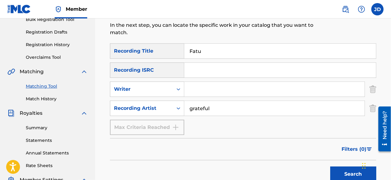
scroll to position [97, 0]
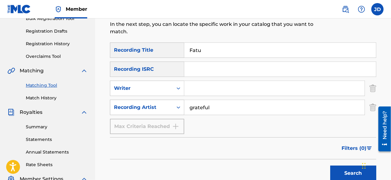
drag, startPoint x: 216, startPoint y: 108, endPoint x: 177, endPoint y: 107, distance: 39.3
click at [177, 107] on div "SearchWithCriteria690ca040-b26b-45de-b3ac-7cbae0915026 Recording Artist grateful" at bounding box center [243, 106] width 266 height 15
click at [339, 173] on button "Search" at bounding box center [353, 172] width 46 height 15
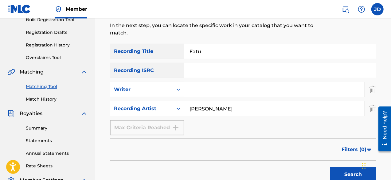
scroll to position [90, 0]
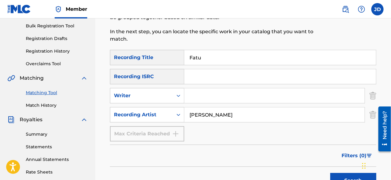
click at [200, 113] on input "[PERSON_NAME]" at bounding box center [274, 114] width 180 height 15
type input "naro"
click at [337, 176] on button "Search" at bounding box center [353, 180] width 46 height 15
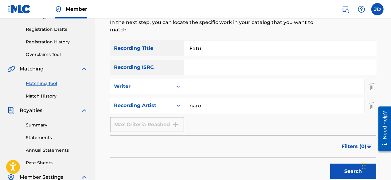
scroll to position [96, 0]
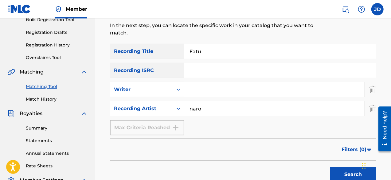
drag, startPoint x: 212, startPoint y: 53, endPoint x: 177, endPoint y: 49, distance: 34.8
click at [177, 49] on div "SearchWithCriteriac294c2d9-c6b8-43de-a0f3-73525b6b1afc Recording Title Fatu" at bounding box center [243, 51] width 266 height 15
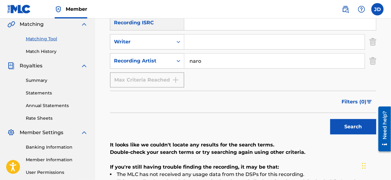
scroll to position [144, 0]
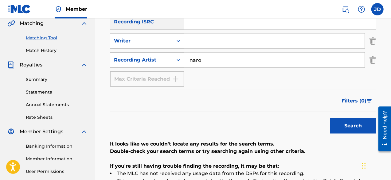
type input "Grateful"
click at [345, 133] on div "Search" at bounding box center [351, 124] width 49 height 25
click at [345, 130] on button "Search" at bounding box center [353, 125] width 46 height 15
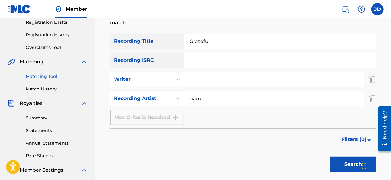
scroll to position [103, 0]
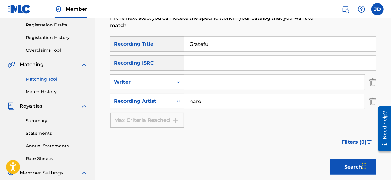
click at [197, 101] on input "naro" at bounding box center [274, 101] width 180 height 15
type input "[PERSON_NAME]"
click at [335, 159] on button "Search" at bounding box center [353, 166] width 46 height 15
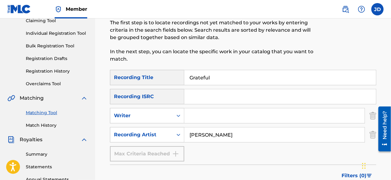
scroll to position [68, 0]
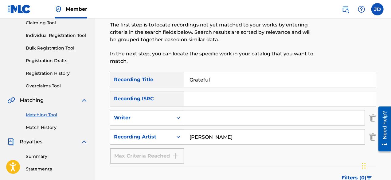
click at [247, 79] on input "Grateful" at bounding box center [280, 79] width 192 height 15
drag, startPoint x: 247, startPoint y: 79, endPoint x: 213, endPoint y: 78, distance: 34.4
click at [213, 78] on input "Grateful" at bounding box center [280, 79] width 192 height 15
click at [214, 135] on input "[PERSON_NAME]" at bounding box center [274, 136] width 180 height 15
drag, startPoint x: 216, startPoint y: 83, endPoint x: 180, endPoint y: 74, distance: 36.6
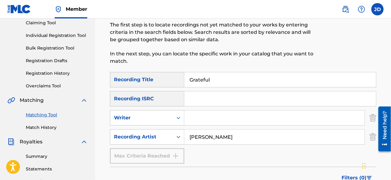
click at [180, 74] on div "SearchWithCriteriac294c2d9-c6b8-43de-a0f3-73525b6b1afc Recording Title Grateful" at bounding box center [243, 79] width 266 height 15
type input "Speak lord"
drag, startPoint x: 204, startPoint y: 140, endPoint x: 175, endPoint y: 141, distance: 29.2
click at [175, 141] on div "SearchWithCriteria690ca040-b26b-45de-b3ac-7cbae0915026 Recording Artist [PERSON…" at bounding box center [243, 136] width 266 height 15
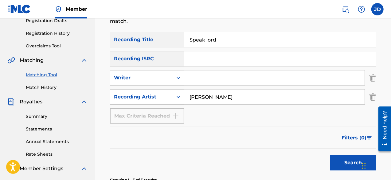
scroll to position [113, 0]
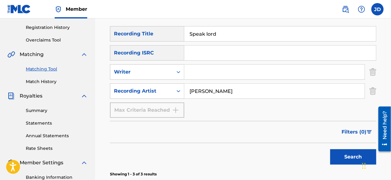
type input "[PERSON_NAME]"
click at [346, 154] on button "Search" at bounding box center [353, 156] width 46 height 15
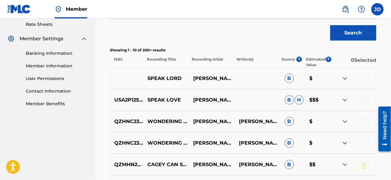
scroll to position [242, 0]
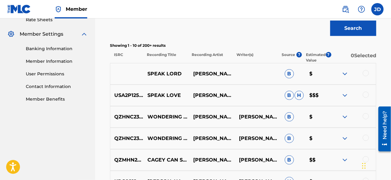
click at [345, 92] on img at bounding box center [344, 94] width 7 height 7
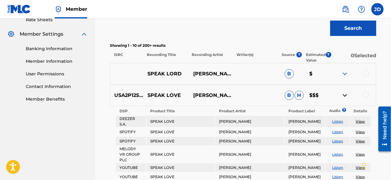
click at [345, 92] on img at bounding box center [344, 94] width 7 height 7
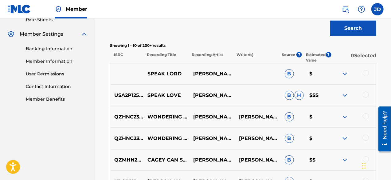
click at [346, 75] on img at bounding box center [344, 73] width 7 height 7
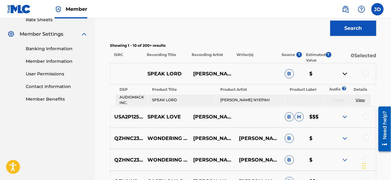
click at [370, 71] on div at bounding box center [353, 73] width 46 height 7
click at [366, 72] on div at bounding box center [366, 73] width 6 height 6
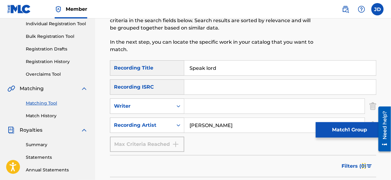
scroll to position [80, 0]
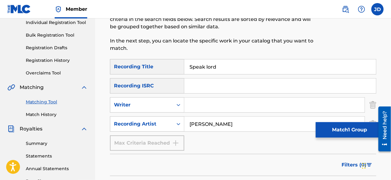
click at [338, 126] on button "Match 1 Group" at bounding box center [350, 129] width 68 height 15
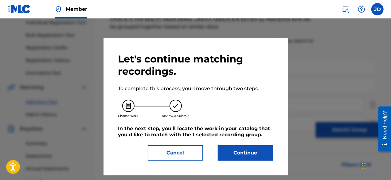
click at [241, 156] on button "Continue" at bounding box center [245, 152] width 55 height 15
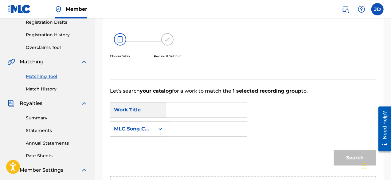
scroll to position [114, 0]
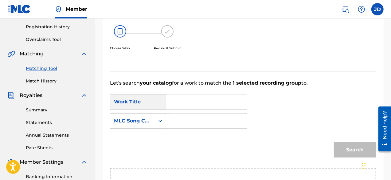
click at [213, 103] on input "Search Form" at bounding box center [206, 101] width 70 height 15
type input "speak lord"
click at [200, 117] on strong "lord" at bounding box center [198, 115] width 10 height 6
click at [197, 119] on input "Search Form" at bounding box center [206, 120] width 70 height 15
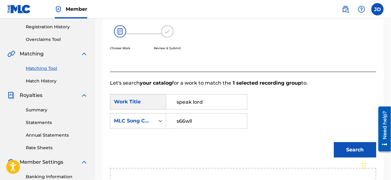
type input "s66wll"
click at [343, 145] on button "Search" at bounding box center [355, 149] width 42 height 15
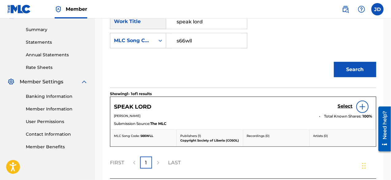
scroll to position [198, 0]
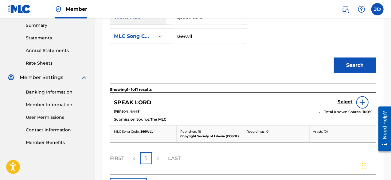
click at [344, 100] on h5 "Select" at bounding box center [344, 102] width 15 height 6
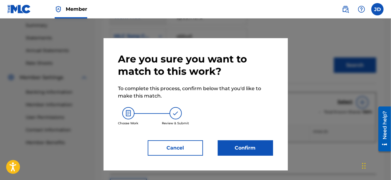
click at [245, 145] on button "Confirm" at bounding box center [245, 147] width 55 height 15
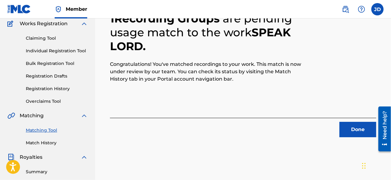
scroll to position [52, 0]
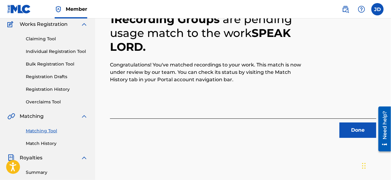
click at [352, 125] on button "Done" at bounding box center [357, 129] width 37 height 15
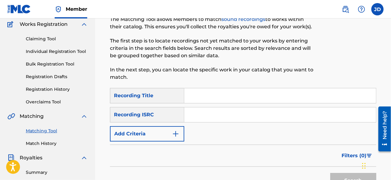
click at [176, 135] on img "Search Form" at bounding box center [175, 133] width 7 height 7
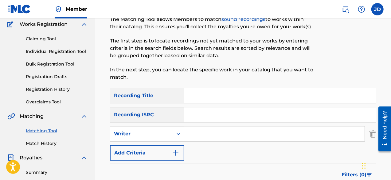
click at [174, 153] on img "Search Form" at bounding box center [175, 152] width 7 height 7
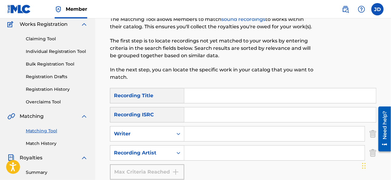
click at [196, 153] on input "Search Form" at bounding box center [274, 152] width 180 height 15
paste input "a"
type input "[PERSON_NAME]"
click at [233, 99] on input "Search Form" at bounding box center [280, 95] width 192 height 15
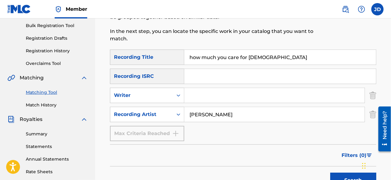
scroll to position [132, 0]
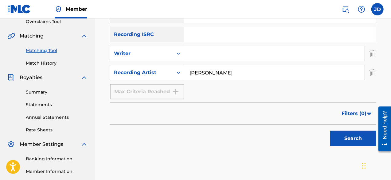
type input "how much you care for [DEMOGRAPHIC_DATA]"
click at [358, 141] on button "Search" at bounding box center [353, 137] width 46 height 15
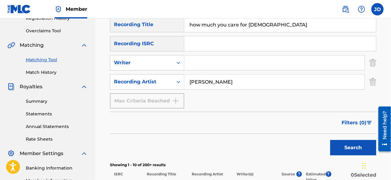
scroll to position [123, 0]
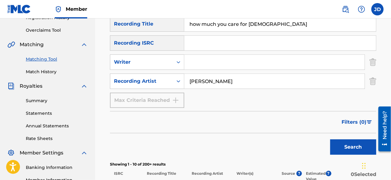
click at [211, 79] on input "[PERSON_NAME]" at bounding box center [274, 81] width 180 height 15
drag, startPoint x: 252, startPoint y: 84, endPoint x: 176, endPoint y: 84, distance: 76.8
click at [176, 84] on div "SearchWithCriteria690ca040-b26b-45de-b3ac-7cbae0915026 Recording Artist [PERSON…" at bounding box center [243, 80] width 266 height 15
click at [339, 147] on button "Search" at bounding box center [353, 146] width 46 height 15
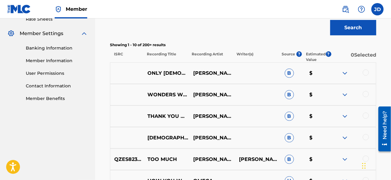
scroll to position [241, 0]
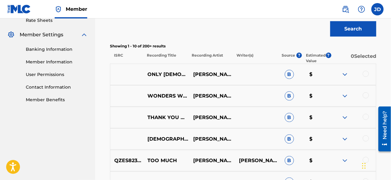
click at [348, 75] on img at bounding box center [344, 74] width 7 height 7
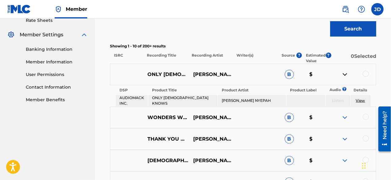
click at [348, 75] on img at bounding box center [344, 74] width 7 height 7
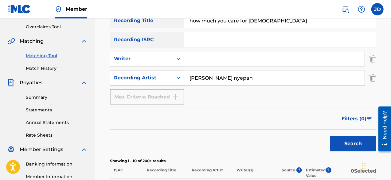
scroll to position [127, 0]
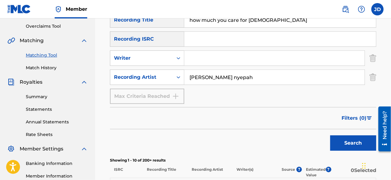
click at [228, 77] on input "[PERSON_NAME] nyepah" at bounding box center [274, 77] width 180 height 15
type input "[PERSON_NAME]"
click at [336, 138] on button "Search" at bounding box center [353, 142] width 46 height 15
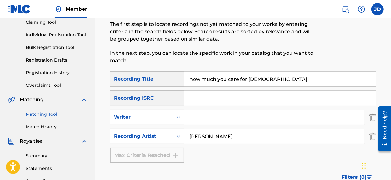
scroll to position [70, 0]
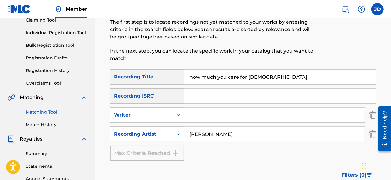
drag, startPoint x: 260, startPoint y: 76, endPoint x: 181, endPoint y: 79, distance: 79.0
click at [181, 79] on div "SearchWithCriteriac294c2d9-c6b8-43de-a0f3-73525b6b1afc Recording Title how much…" at bounding box center [243, 76] width 266 height 15
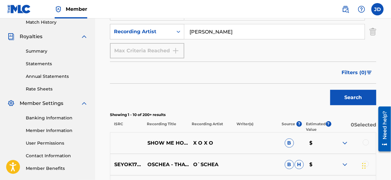
scroll to position [176, 0]
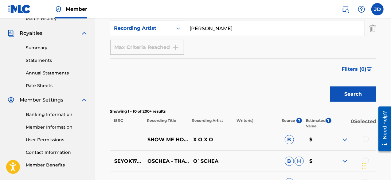
type input "then [PERSON_NAME] is my refuge and strength"
click at [357, 96] on button "Search" at bounding box center [353, 93] width 46 height 15
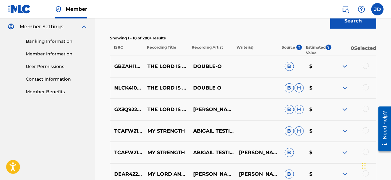
scroll to position [250, 0]
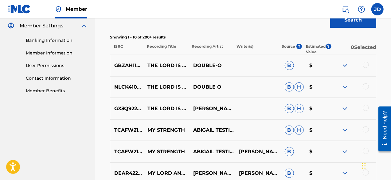
click at [347, 66] on img at bounding box center [344, 65] width 7 height 7
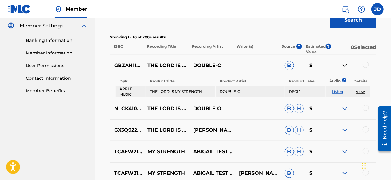
click at [347, 66] on img at bounding box center [344, 65] width 7 height 7
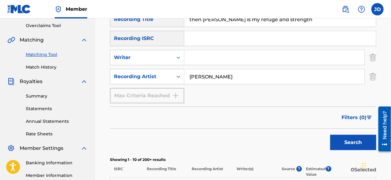
scroll to position [125, 0]
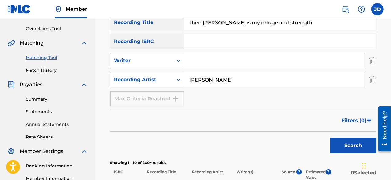
drag, startPoint x: 241, startPoint y: 78, endPoint x: 189, endPoint y: 79, distance: 51.3
click at [189, 79] on input "[PERSON_NAME]" at bounding box center [274, 79] width 180 height 15
paste input "mega nyepah"
type input "[PERSON_NAME] nyepah"
click at [352, 142] on button "Search" at bounding box center [353, 145] width 46 height 15
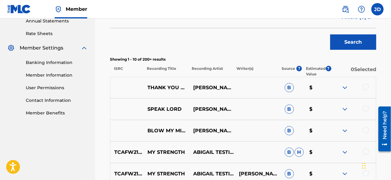
scroll to position [232, 0]
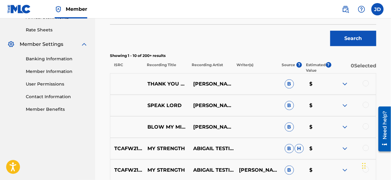
click at [341, 83] on div at bounding box center [353, 83] width 46 height 7
click at [344, 84] on img at bounding box center [344, 83] width 7 height 7
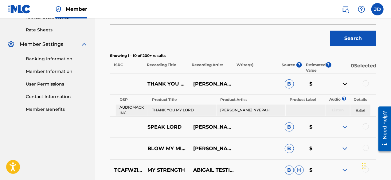
click at [344, 84] on img at bounding box center [344, 83] width 7 height 7
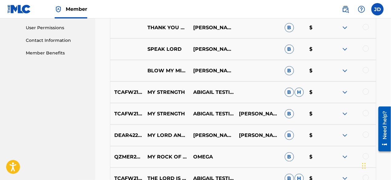
scroll to position [289, 0]
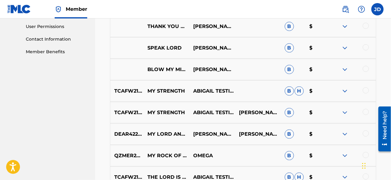
click at [344, 90] on img at bounding box center [344, 90] width 7 height 7
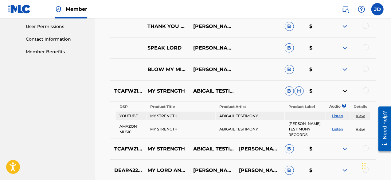
click at [344, 90] on img at bounding box center [344, 90] width 7 height 7
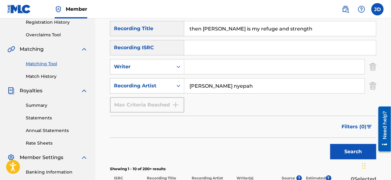
scroll to position [118, 0]
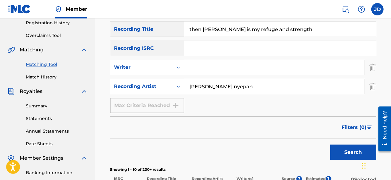
drag, startPoint x: 285, startPoint y: 27, endPoint x: 185, endPoint y: 32, distance: 99.6
click at [185, 32] on input "then [PERSON_NAME] is my refuge and strength" at bounding box center [280, 29] width 192 height 15
type input "by his strives we are heal"
click at [356, 155] on button "Search" at bounding box center [353, 151] width 46 height 15
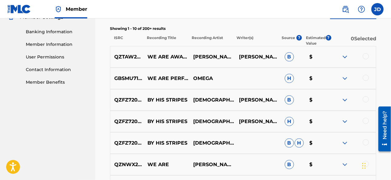
scroll to position [260, 0]
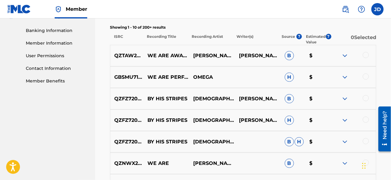
click at [348, 119] on img at bounding box center [344, 119] width 7 height 7
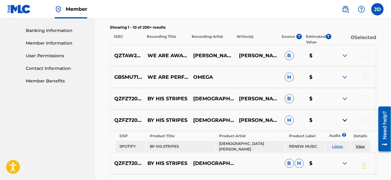
click at [348, 119] on img at bounding box center [344, 119] width 7 height 7
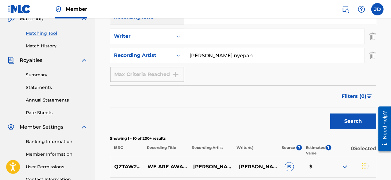
scroll to position [137, 0]
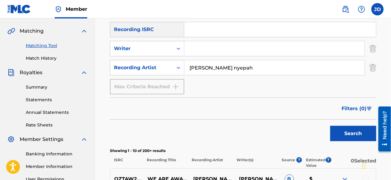
drag, startPoint x: 260, startPoint y: 68, endPoint x: 188, endPoint y: 66, distance: 72.8
click at [188, 66] on input "[PERSON_NAME] nyepah" at bounding box center [274, 67] width 180 height 15
type input "[PERSON_NAME]"
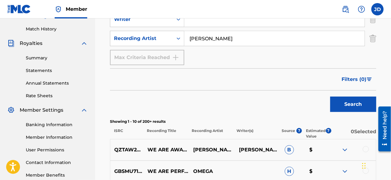
scroll to position [164, 0]
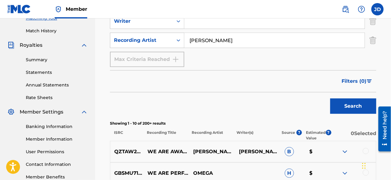
click at [359, 104] on button "Search" at bounding box center [353, 105] width 46 height 15
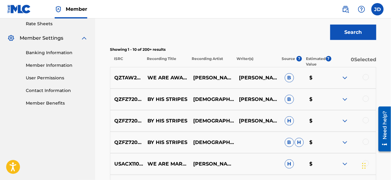
scroll to position [238, 0]
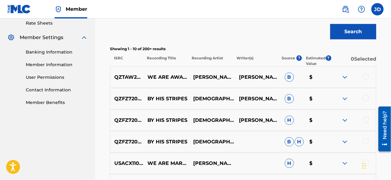
click at [343, 80] on img at bounding box center [344, 76] width 7 height 7
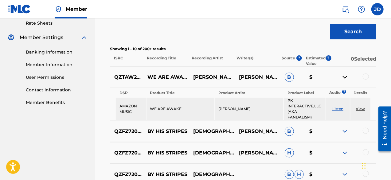
click at [343, 80] on img at bounding box center [344, 76] width 7 height 7
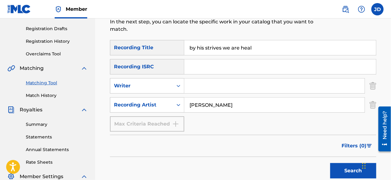
scroll to position [95, 0]
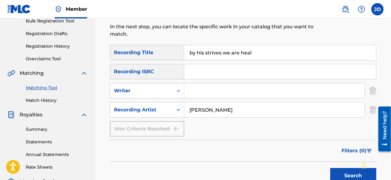
drag, startPoint x: 259, startPoint y: 52, endPoint x: 187, endPoint y: 51, distance: 71.8
click at [187, 51] on input "by his strives we are heal" at bounding box center [280, 52] width 192 height 15
type input "only [DEMOGRAPHIC_DATA] knows"
click at [336, 170] on button "Search" at bounding box center [353, 175] width 46 height 15
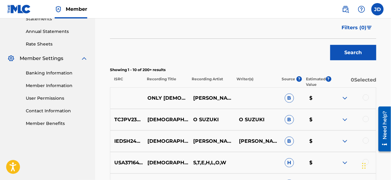
scroll to position [219, 0]
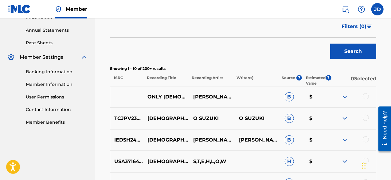
click at [363, 97] on div at bounding box center [366, 96] width 6 height 6
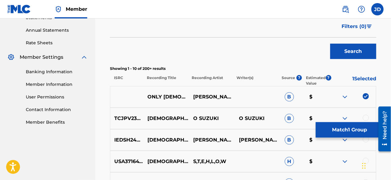
click at [343, 115] on img at bounding box center [344, 118] width 7 height 7
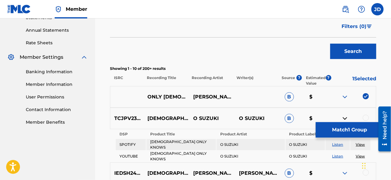
click at [343, 115] on img at bounding box center [344, 118] width 7 height 7
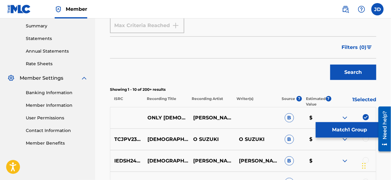
scroll to position [192, 0]
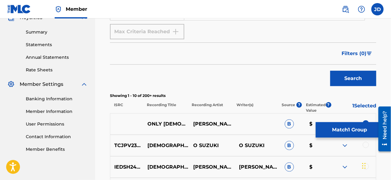
click at [335, 129] on button "Match 1 Group" at bounding box center [350, 129] width 68 height 15
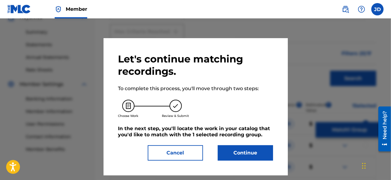
click at [249, 152] on button "Continue" at bounding box center [245, 152] width 55 height 15
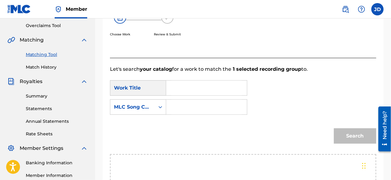
scroll to position [127, 0]
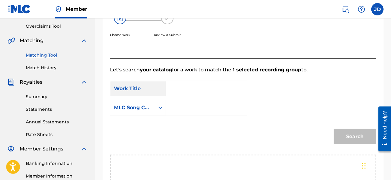
click at [208, 90] on input "Search Form" at bounding box center [206, 88] width 70 height 15
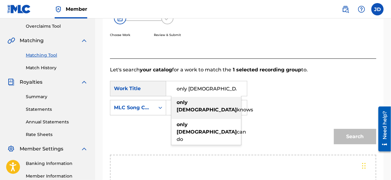
click at [237, 107] on span "knows" at bounding box center [245, 110] width 16 height 6
type input "only [DEMOGRAPHIC_DATA] knows"
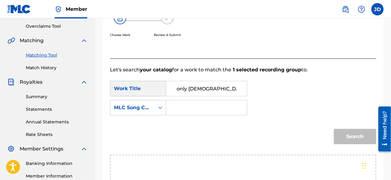
click at [197, 103] on input "Search Form" at bounding box center [206, 107] width 70 height 15
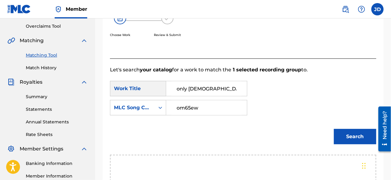
type input "om65ew"
click at [348, 144] on div "Search" at bounding box center [353, 135] width 45 height 25
click at [349, 141] on button "Search" at bounding box center [355, 136] width 42 height 15
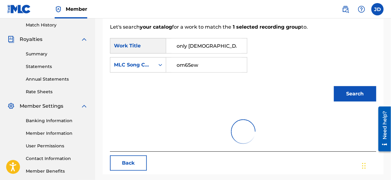
scroll to position [201, 0]
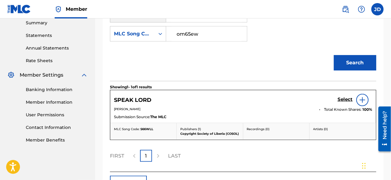
click at [330, 34] on div "SearchWithCriteriab69abb52-2d73-40b3-9181-b7190719162e Work Title only god know…" at bounding box center [243, 26] width 266 height 38
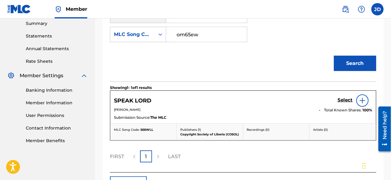
scroll to position [201, 0]
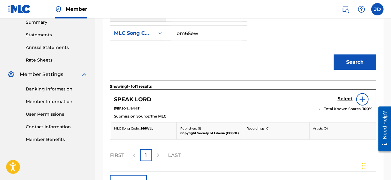
click at [343, 98] on h5 "Select" at bounding box center [344, 99] width 15 height 6
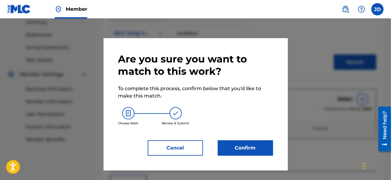
click at [238, 138] on div "Are you sure you want to match to this work? To complete this process, confirm …" at bounding box center [195, 104] width 155 height 103
click at [238, 142] on button "Confirm" at bounding box center [245, 147] width 55 height 15
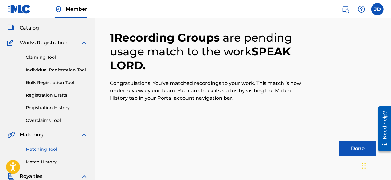
scroll to position [33, 0]
click at [357, 153] on button "Done" at bounding box center [357, 148] width 37 height 15
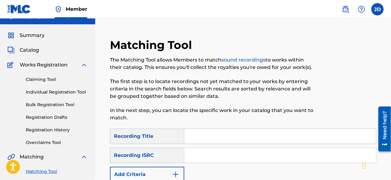
scroll to position [0, 0]
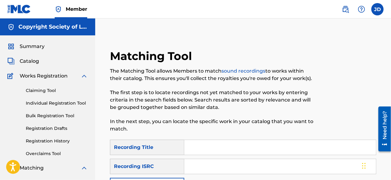
click at [41, 46] on span "Summary" at bounding box center [32, 46] width 25 height 7
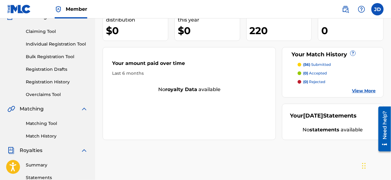
scroll to position [61, 0]
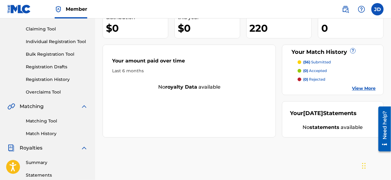
click at [356, 86] on link "View More" at bounding box center [364, 88] width 24 height 6
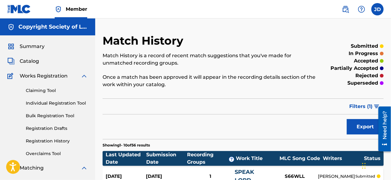
click at [35, 47] on span "Summary" at bounding box center [32, 46] width 25 height 7
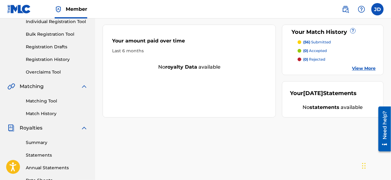
scroll to position [83, 0]
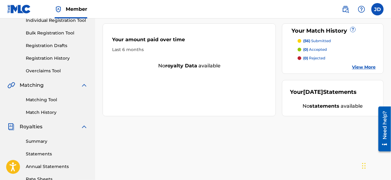
click at [44, 102] on link "Matching Tool" at bounding box center [57, 99] width 62 height 6
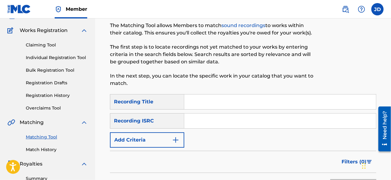
scroll to position [39, 0]
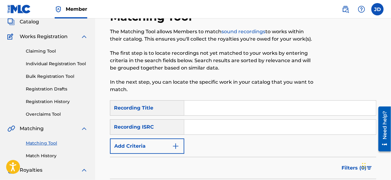
click at [175, 141] on button "Add Criteria" at bounding box center [147, 145] width 74 height 15
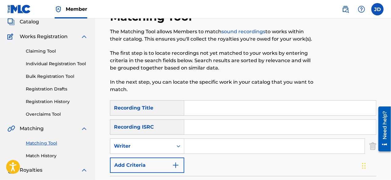
click at [173, 158] on button "Add Criteria" at bounding box center [147, 164] width 74 height 15
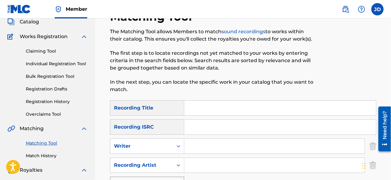
click at [208, 112] on input "Search Form" at bounding box center [280, 107] width 192 height 15
type input "how much you care for [DEMOGRAPHIC_DATA]"
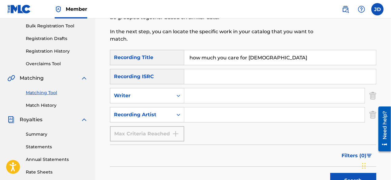
scroll to position [91, 0]
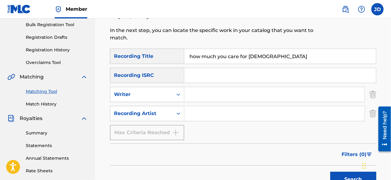
click at [238, 116] on input "Search Form" at bounding box center [274, 113] width 180 height 15
paste input "[PERSON_NAME] nyepah"
type input "[PERSON_NAME] nyepah"
click at [345, 174] on button "Search" at bounding box center [353, 178] width 46 height 15
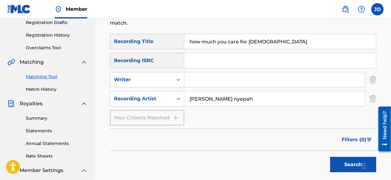
scroll to position [103, 0]
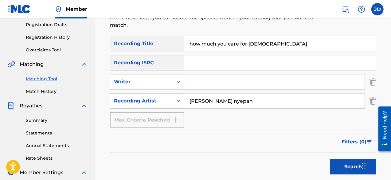
drag, startPoint x: 286, startPoint y: 51, endPoint x: 189, endPoint y: 44, distance: 96.6
click at [189, 44] on input "how much you care for [DEMOGRAPHIC_DATA]" at bounding box center [280, 43] width 192 height 15
click at [254, 41] on input "the lord is my refuge and trength" at bounding box center [280, 43] width 192 height 15
click at [340, 162] on button "Search" at bounding box center [353, 166] width 46 height 15
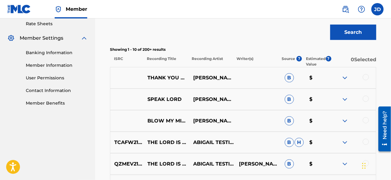
scroll to position [237, 0]
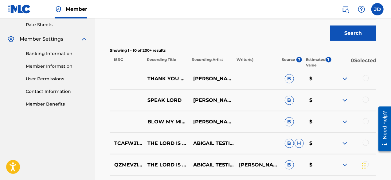
click at [346, 77] on img at bounding box center [344, 78] width 7 height 7
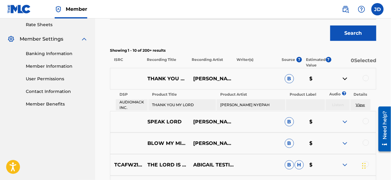
click at [346, 77] on img at bounding box center [344, 78] width 7 height 7
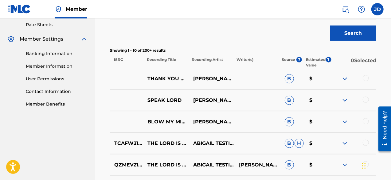
click at [346, 77] on img at bounding box center [344, 78] width 7 height 7
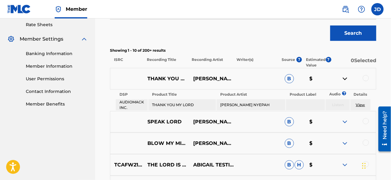
click at [346, 77] on img at bounding box center [344, 78] width 7 height 7
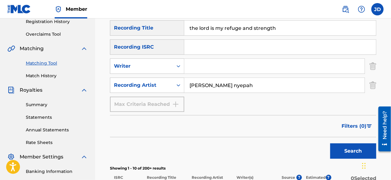
scroll to position [108, 0]
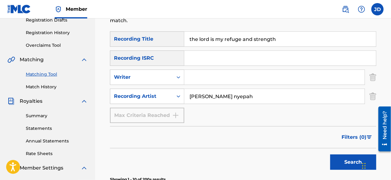
drag, startPoint x: 278, startPoint y: 37, endPoint x: 189, endPoint y: 43, distance: 88.9
click at [189, 43] on input "the lord is my refuge and strength" at bounding box center [280, 39] width 192 height 15
click at [344, 159] on button "Search" at bounding box center [353, 161] width 46 height 15
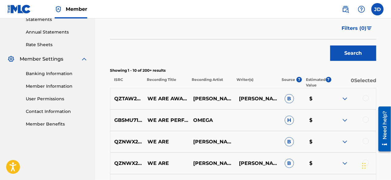
scroll to position [215, 0]
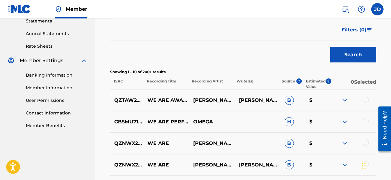
click at [347, 101] on img at bounding box center [344, 99] width 7 height 7
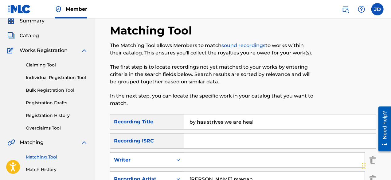
scroll to position [20, 0]
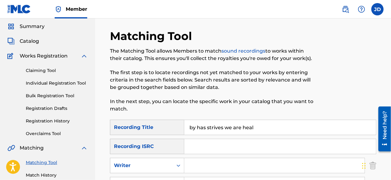
drag, startPoint x: 271, startPoint y: 126, endPoint x: 178, endPoint y: 132, distance: 93.2
click at [178, 132] on div "SearchWithCriteriac294c2d9-c6b8-43de-a0f3-73525b6b1afc Recording Title by has s…" at bounding box center [243, 126] width 266 height 15
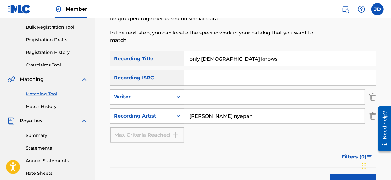
scroll to position [109, 0]
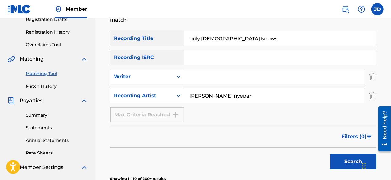
type input "only [DEMOGRAPHIC_DATA] knows"
click at [340, 157] on button "Search" at bounding box center [353, 161] width 46 height 15
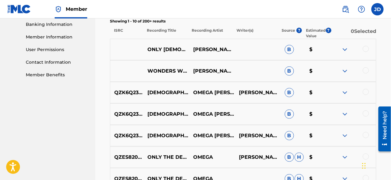
click at [348, 49] on img at bounding box center [344, 49] width 7 height 7
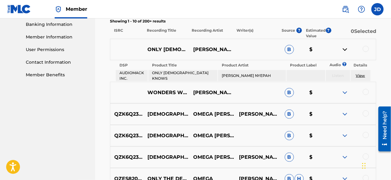
click at [348, 49] on img at bounding box center [344, 49] width 7 height 7
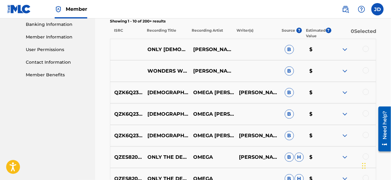
click at [368, 48] on div at bounding box center [366, 49] width 6 height 6
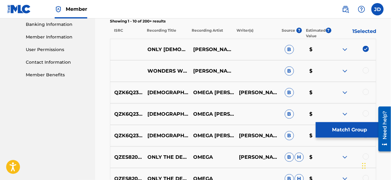
click at [341, 69] on img at bounding box center [344, 70] width 7 height 7
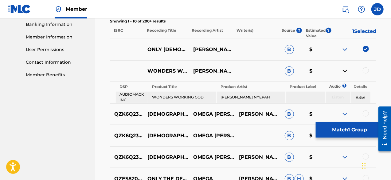
click at [341, 69] on img at bounding box center [344, 70] width 7 height 7
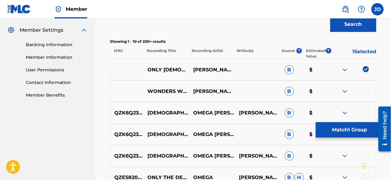
scroll to position [243, 0]
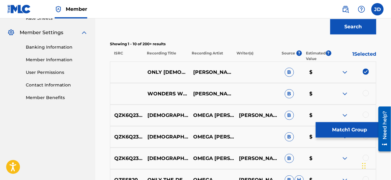
click at [344, 127] on button "Match 1 Group" at bounding box center [350, 129] width 68 height 15
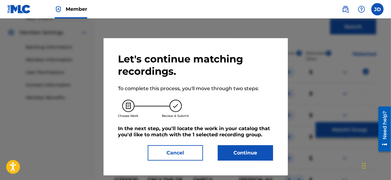
click at [243, 154] on button "Continue" at bounding box center [245, 152] width 55 height 15
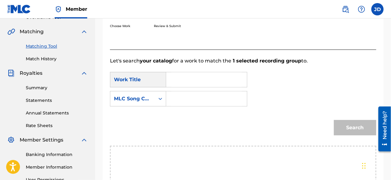
scroll to position [137, 0]
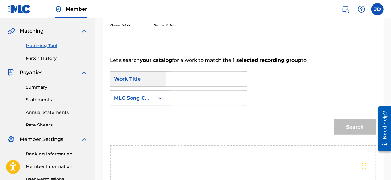
click at [197, 82] on input "Search Form" at bounding box center [206, 79] width 70 height 15
type input "om65ew"
click at [215, 94] on input "Search Form" at bounding box center [206, 98] width 70 height 15
drag, startPoint x: 199, startPoint y: 80, endPoint x: 163, endPoint y: 74, distance: 36.1
click at [163, 74] on div "SearchWithCriteriab69abb52-2d73-40b3-9181-b7190719162e Work Title om65ew" at bounding box center [178, 78] width 137 height 15
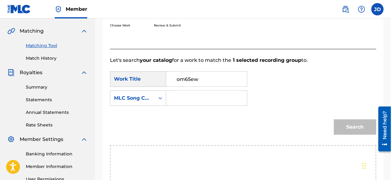
click at [179, 93] on input "Search Form" at bounding box center [206, 98] width 70 height 15
paste input "om65ew"
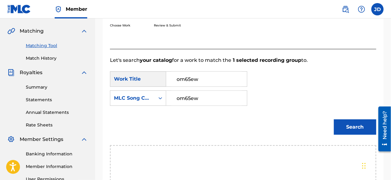
type input "om65ew"
drag, startPoint x: 204, startPoint y: 78, endPoint x: 158, endPoint y: 79, distance: 46.1
click at [158, 79] on div "SearchWithCriteriab69abb52-2d73-40b3-9181-b7190719162e Work Title om65ew" at bounding box center [178, 78] width 137 height 15
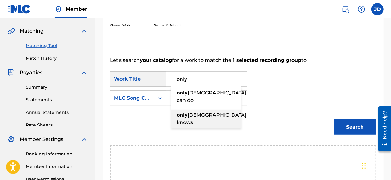
click at [193, 112] on span "[DEMOGRAPHIC_DATA] knows" at bounding box center [212, 118] width 70 height 13
type input "only [DEMOGRAPHIC_DATA] knows"
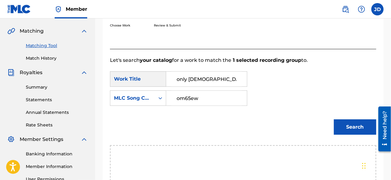
click at [351, 122] on button "Search" at bounding box center [355, 126] width 42 height 15
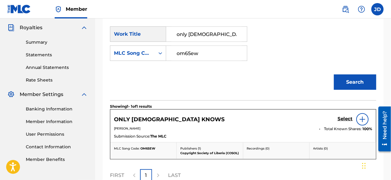
scroll to position [182, 0]
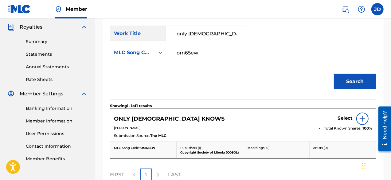
click at [343, 116] on h5 "Select" at bounding box center [344, 118] width 15 height 6
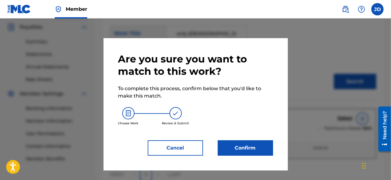
click at [247, 145] on button "Confirm" at bounding box center [245, 147] width 55 height 15
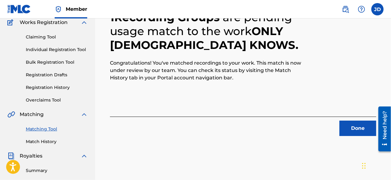
scroll to position [50, 0]
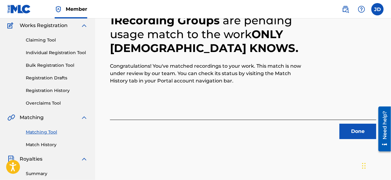
click at [354, 126] on button "Done" at bounding box center [357, 130] width 37 height 15
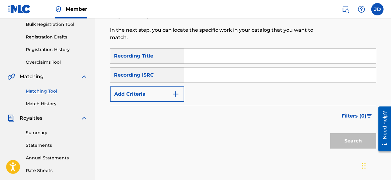
scroll to position [66, 0]
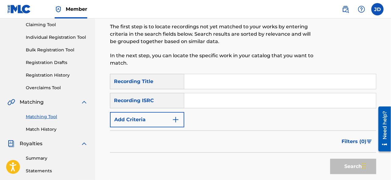
click at [176, 119] on img "Search Form" at bounding box center [175, 119] width 7 height 7
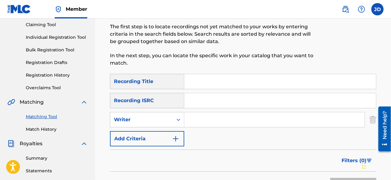
click at [177, 138] on img "Search Form" at bounding box center [175, 138] width 7 height 7
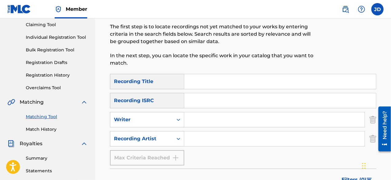
click at [202, 82] on input "Search Form" at bounding box center [280, 81] width 192 height 15
click at [203, 84] on input "I beliece" at bounding box center [280, 81] width 192 height 15
click at [204, 82] on input "I beliece" at bounding box center [280, 81] width 192 height 15
type input "I believe"
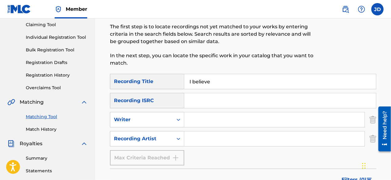
click at [192, 141] on input "Search Form" at bounding box center [274, 138] width 180 height 15
paste input "om65ew"
type input "o"
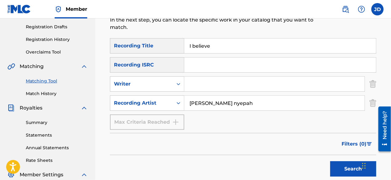
scroll to position [104, 0]
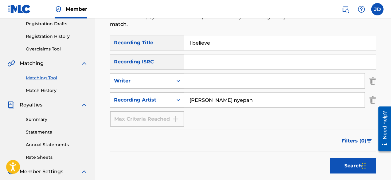
click at [348, 162] on button "Search" at bounding box center [353, 165] width 46 height 15
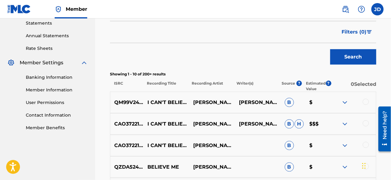
scroll to position [209, 0]
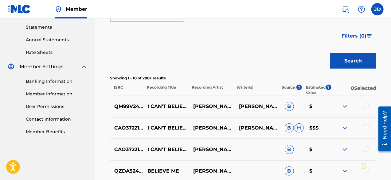
click at [343, 105] on img at bounding box center [344, 106] width 7 height 7
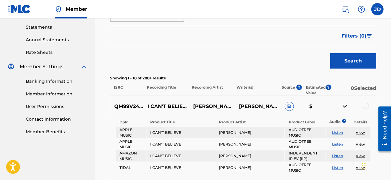
click at [343, 105] on img at bounding box center [344, 106] width 7 height 7
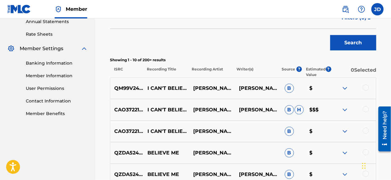
scroll to position [229, 0]
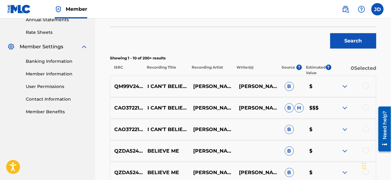
click at [346, 107] on img at bounding box center [344, 107] width 7 height 7
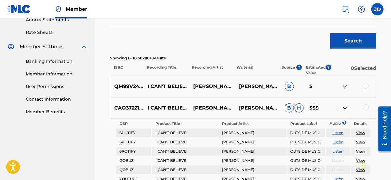
click at [346, 107] on img at bounding box center [344, 107] width 7 height 7
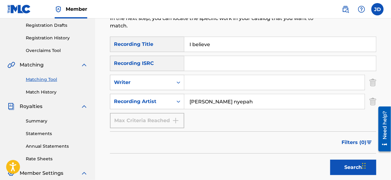
scroll to position [95, 0]
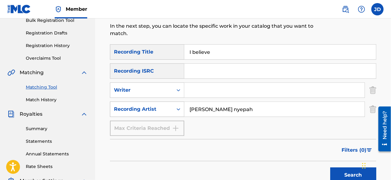
drag, startPoint x: 261, startPoint y: 103, endPoint x: 183, endPoint y: 107, distance: 78.1
click at [183, 107] on div "SearchWithCriteria690ca040-b26b-45de-b3ac-7cbae0915026 Recording Artist [PERSON…" at bounding box center [243, 108] width 266 height 15
type input "[PERSON_NAME]"
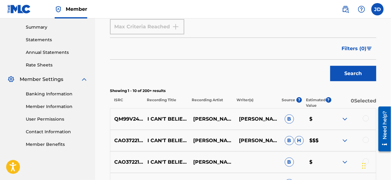
scroll to position [200, 0]
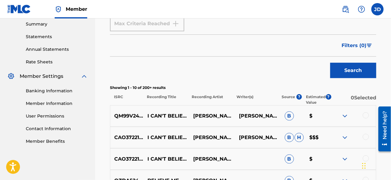
click at [363, 77] on button "Search" at bounding box center [353, 70] width 46 height 15
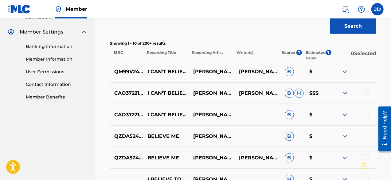
scroll to position [251, 0]
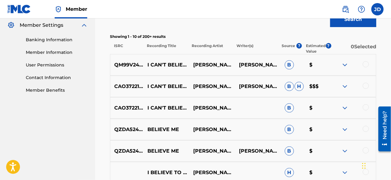
click at [346, 64] on img at bounding box center [344, 64] width 7 height 7
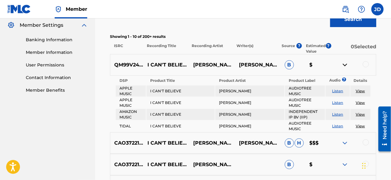
click at [346, 64] on img at bounding box center [344, 64] width 7 height 7
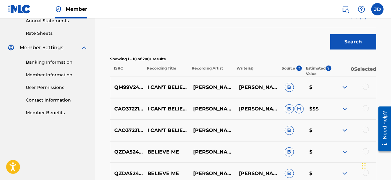
scroll to position [225, 0]
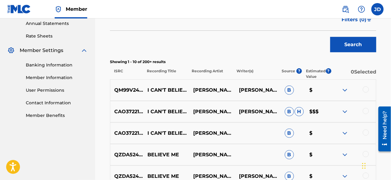
click at [345, 92] on img at bounding box center [344, 89] width 7 height 7
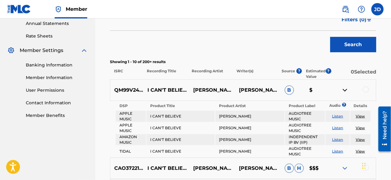
click at [345, 92] on img at bounding box center [344, 89] width 7 height 7
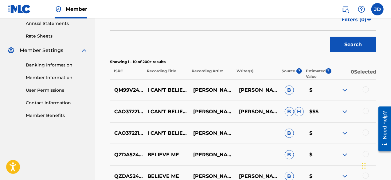
click at [345, 92] on img at bounding box center [344, 89] width 7 height 7
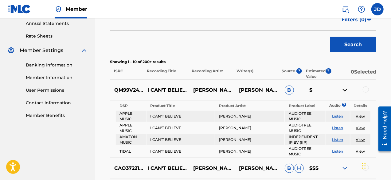
drag, startPoint x: 392, startPoint y: 96, endPoint x: 278, endPoint y: 90, distance: 113.8
click at [278, 90] on p "[PERSON_NAME]" at bounding box center [258, 89] width 46 height 7
click at [344, 89] on img at bounding box center [344, 89] width 7 height 7
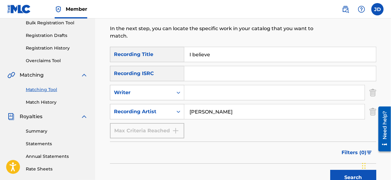
scroll to position [93, 0]
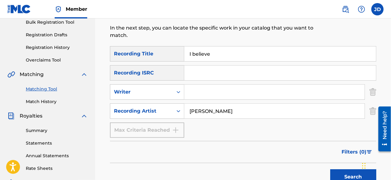
drag, startPoint x: 222, startPoint y: 60, endPoint x: 178, endPoint y: 54, distance: 44.3
click at [178, 54] on div "SearchWithCriteriac294c2d9-c6b8-43de-a0f3-73525b6b1afc Recording Title I believe" at bounding box center [243, 53] width 266 height 15
type input "Lord Have Mercy"
click at [337, 170] on button "Search" at bounding box center [353, 176] width 46 height 15
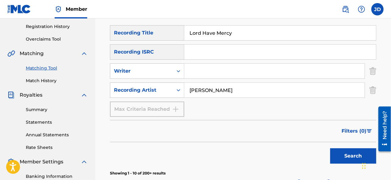
scroll to position [97, 0]
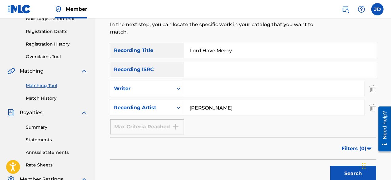
drag, startPoint x: 393, startPoint y: 99, endPoint x: 17, endPoint y: 6, distance: 387.2
drag, startPoint x: 249, startPoint y: 111, endPoint x: 188, endPoint y: 107, distance: 61.5
click at [188, 107] on input "[PERSON_NAME]" at bounding box center [274, 107] width 180 height 15
type input "[PERSON_NAME] nyepah"
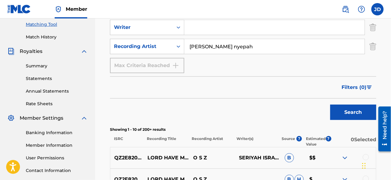
scroll to position [159, 0]
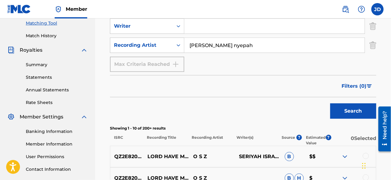
click at [347, 107] on button "Search" at bounding box center [353, 110] width 46 height 15
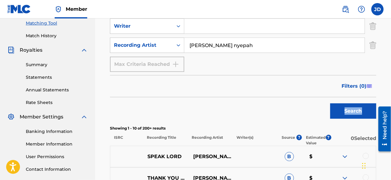
drag, startPoint x: 390, startPoint y: 92, endPoint x: 392, endPoint y: 111, distance: 19.1
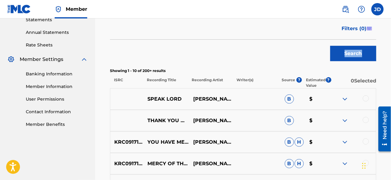
scroll to position [221, 0]
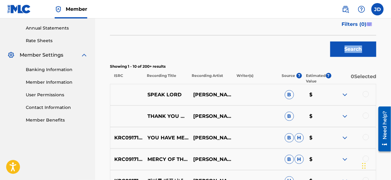
click at [346, 115] on img at bounding box center [344, 115] width 7 height 7
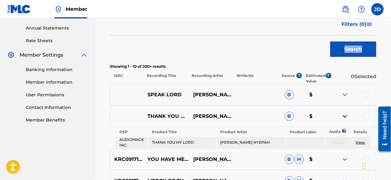
click at [346, 115] on img at bounding box center [344, 115] width 7 height 7
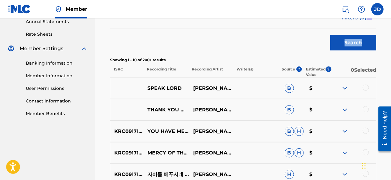
scroll to position [228, 0]
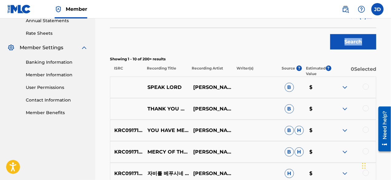
click at [346, 108] on img at bounding box center [344, 108] width 7 height 7
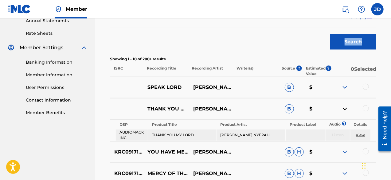
click at [346, 108] on img at bounding box center [344, 108] width 7 height 7
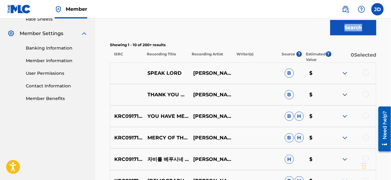
scroll to position [263, 0]
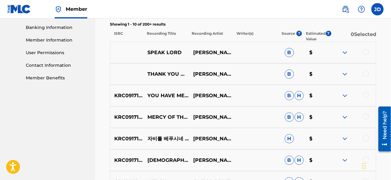
click at [345, 76] on img at bounding box center [344, 73] width 7 height 7
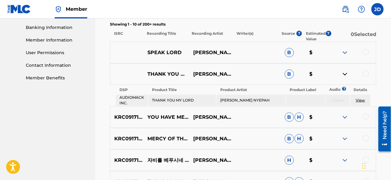
click at [345, 76] on img at bounding box center [344, 73] width 7 height 7
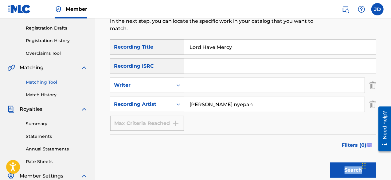
scroll to position [94, 0]
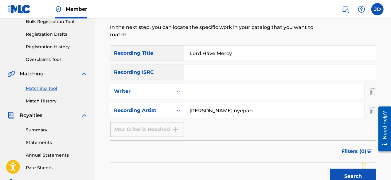
drag, startPoint x: 252, startPoint y: 54, endPoint x: 187, endPoint y: 53, distance: 65.4
click at [187, 53] on input "Lord Have Mercy" at bounding box center [280, 53] width 192 height 15
click at [353, 173] on button "Search" at bounding box center [353, 175] width 46 height 15
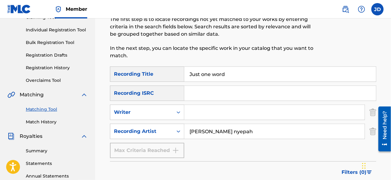
scroll to position [72, 0]
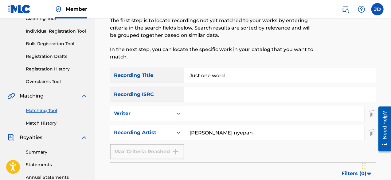
drag, startPoint x: 239, startPoint y: 78, endPoint x: 186, endPoint y: 76, distance: 53.2
click at [186, 76] on input "Just one word" at bounding box center [280, 75] width 192 height 15
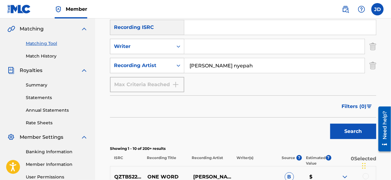
scroll to position [143, 0]
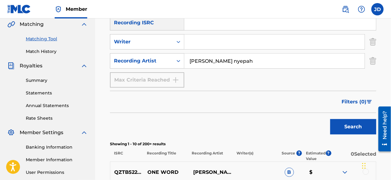
click at [354, 126] on button "Search" at bounding box center [353, 126] width 46 height 15
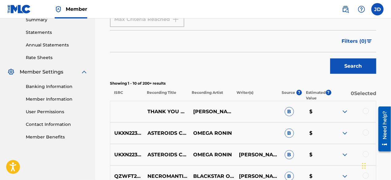
scroll to position [209, 0]
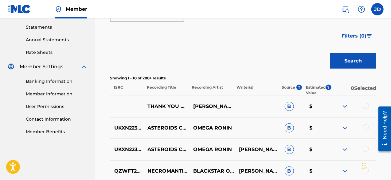
click at [348, 107] on img at bounding box center [344, 106] width 7 height 7
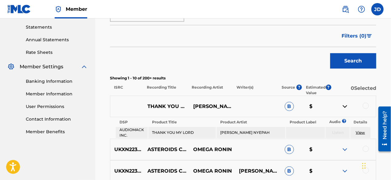
click at [348, 107] on img at bounding box center [344, 106] width 7 height 7
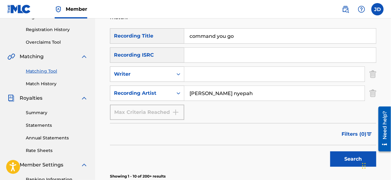
scroll to position [111, 0]
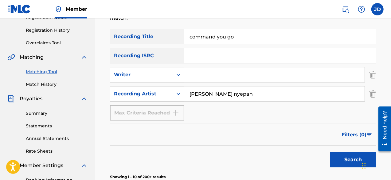
drag, startPoint x: 238, startPoint y: 37, endPoint x: 184, endPoint y: 36, distance: 54.0
click at [184, 36] on input "command you go" at bounding box center [280, 36] width 192 height 15
click at [350, 158] on button "Search" at bounding box center [353, 159] width 46 height 15
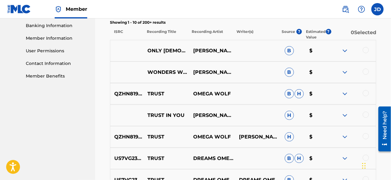
scroll to position [264, 0]
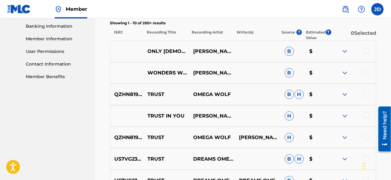
click at [345, 72] on img at bounding box center [344, 72] width 7 height 7
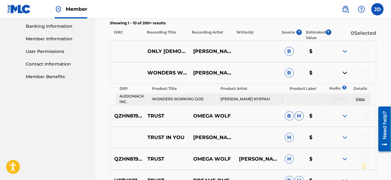
click at [345, 72] on img at bounding box center [344, 72] width 7 height 7
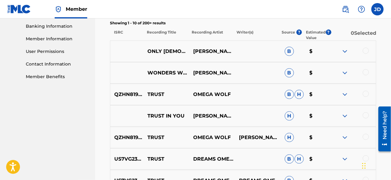
click at [345, 72] on img at bounding box center [344, 72] width 7 height 7
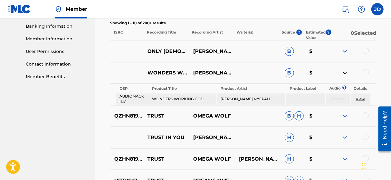
click at [345, 72] on img at bounding box center [344, 72] width 7 height 7
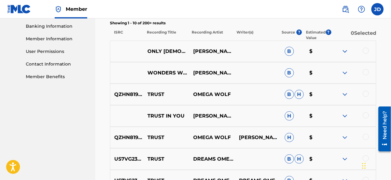
click at [341, 93] on div at bounding box center [353, 94] width 46 height 7
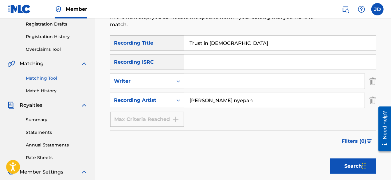
scroll to position [79, 0]
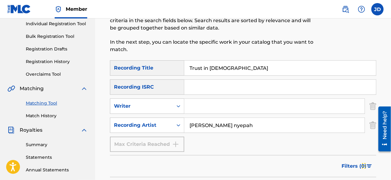
drag, startPoint x: 236, startPoint y: 69, endPoint x: 185, endPoint y: 73, distance: 51.1
click at [185, 73] on input "Trust in [DEMOGRAPHIC_DATA]" at bounding box center [280, 67] width 192 height 15
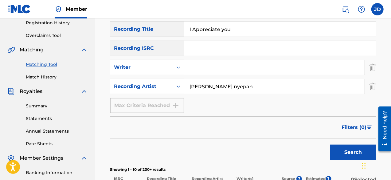
scroll to position [134, 0]
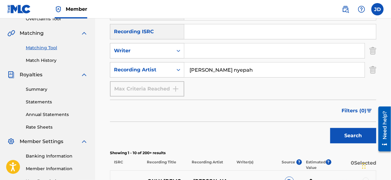
click at [351, 137] on button "Search" at bounding box center [353, 135] width 46 height 15
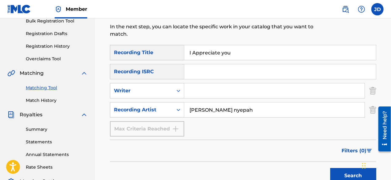
scroll to position [91, 0]
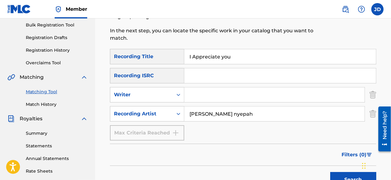
drag, startPoint x: 247, startPoint y: 60, endPoint x: 184, endPoint y: 61, distance: 63.0
click at [184, 61] on input "I Appreciate you" at bounding box center [280, 56] width 192 height 15
type input "Rotate"
drag, startPoint x: 247, startPoint y: 113, endPoint x: 181, endPoint y: 105, distance: 66.4
click at [181, 105] on div "SearchWithCriteriac294c2d9-c6b8-43de-a0f3-73525b6b1afc Recording Title Rotate S…" at bounding box center [243, 94] width 266 height 91
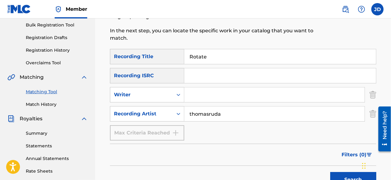
type input "thomasruda"
click at [342, 178] on button "Search" at bounding box center [353, 179] width 46 height 15
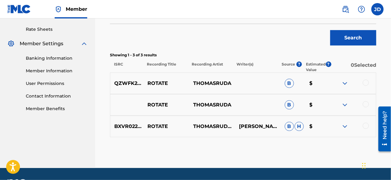
scroll to position [233, 0]
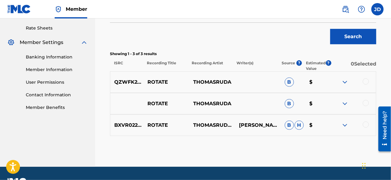
click at [344, 125] on img at bounding box center [344, 124] width 7 height 7
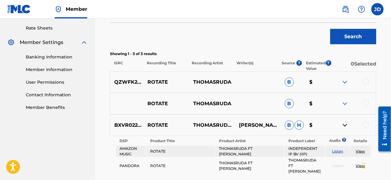
click at [366, 125] on div at bounding box center [366, 124] width 6 height 6
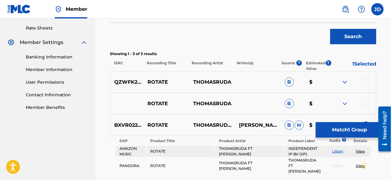
click at [365, 104] on div at bounding box center [366, 103] width 6 height 6
click at [368, 83] on div at bounding box center [353, 81] width 46 height 7
click at [367, 82] on div at bounding box center [366, 81] width 6 height 6
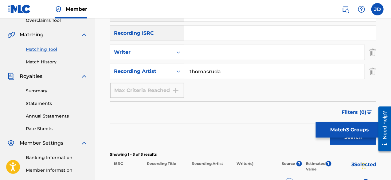
scroll to position [121, 0]
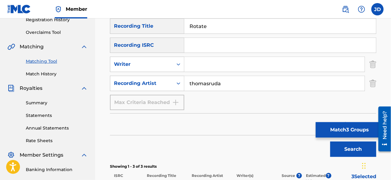
drag, startPoint x: 225, startPoint y: 83, endPoint x: 185, endPoint y: 77, distance: 39.8
click at [185, 77] on input "thomasruda" at bounding box center [274, 83] width 180 height 15
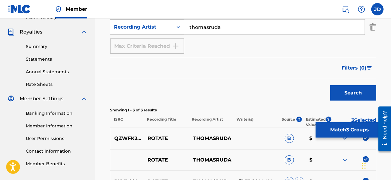
scroll to position [178, 0]
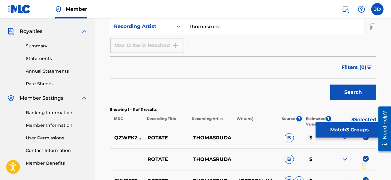
click at [351, 126] on button "Match 3 Groups" at bounding box center [350, 129] width 68 height 15
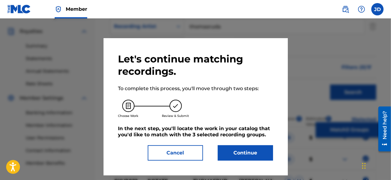
click at [261, 143] on div "Let's continue matching recordings. To complete this process, you'll move throu…" at bounding box center [195, 106] width 155 height 107
click at [257, 150] on button "Continue" at bounding box center [245, 152] width 55 height 15
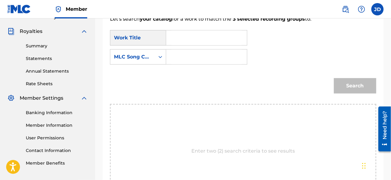
click at [187, 40] on input "Search Form" at bounding box center [206, 37] width 70 height 15
click at [192, 48] on div "rota te" at bounding box center [206, 51] width 70 height 11
type input "rotate"
click at [180, 57] on input "Search Form" at bounding box center [206, 56] width 70 height 15
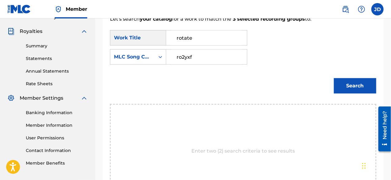
type input "ro2yxf"
click at [356, 81] on button "Search" at bounding box center [355, 85] width 42 height 15
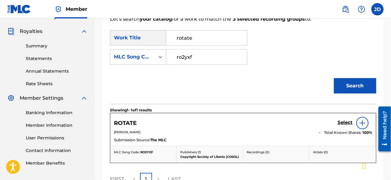
click at [341, 121] on h5 "Select" at bounding box center [344, 122] width 15 height 6
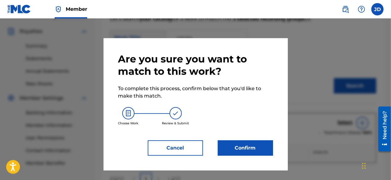
click at [266, 140] on button "Confirm" at bounding box center [245, 147] width 55 height 15
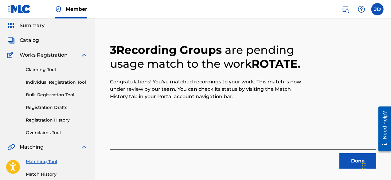
scroll to position [18, 0]
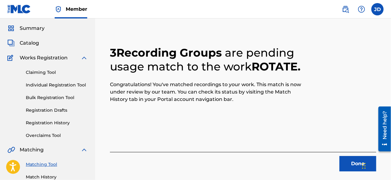
click at [353, 163] on button "Done" at bounding box center [357, 163] width 37 height 15
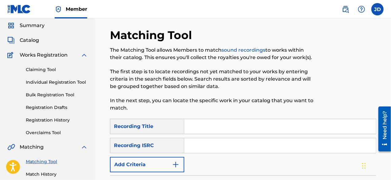
scroll to position [20, 0]
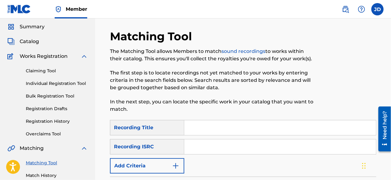
click at [172, 163] on img "Search Form" at bounding box center [175, 165] width 7 height 7
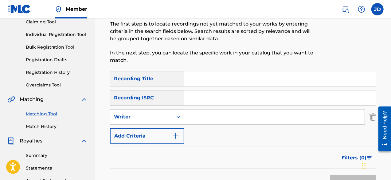
scroll to position [88, 0]
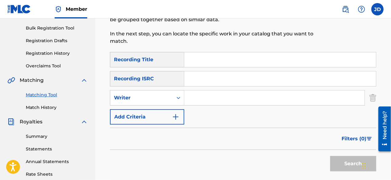
click at [152, 116] on button "Add Criteria" at bounding box center [147, 116] width 74 height 15
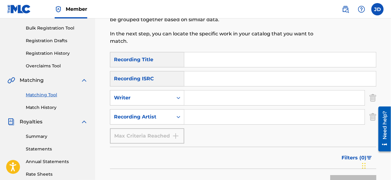
click at [210, 64] on input "Search Form" at bounding box center [280, 59] width 192 height 15
type input "this year"
click at [198, 118] on input "Search Form" at bounding box center [274, 116] width 180 height 15
paste input "thomasruda"
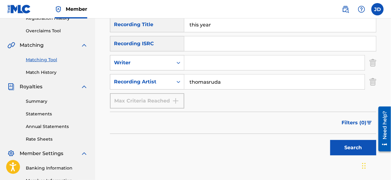
scroll to position [126, 0]
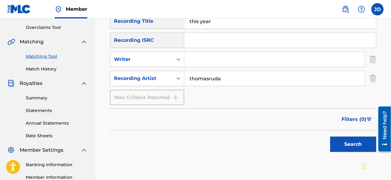
type input "thomasruda"
click at [341, 140] on button "Search" at bounding box center [353, 143] width 46 height 15
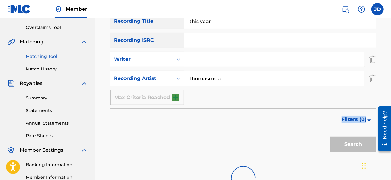
drag, startPoint x: 388, startPoint y: 98, endPoint x: 393, endPoint y: 118, distance: 20.7
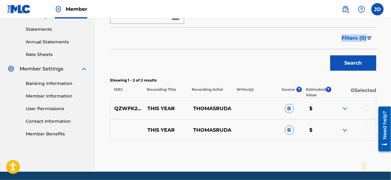
scroll to position [207, 0]
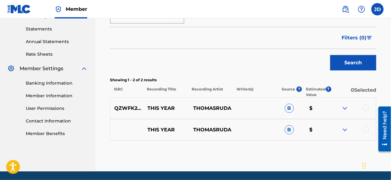
click at [364, 109] on div at bounding box center [366, 107] width 6 height 6
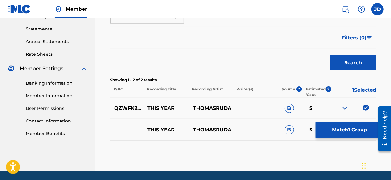
click at [366, 135] on button "Match 1 Group" at bounding box center [350, 129] width 68 height 15
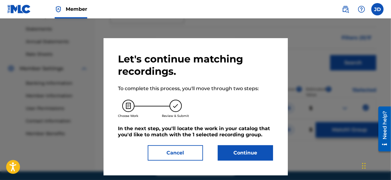
click at [193, 158] on button "Cancel" at bounding box center [175, 152] width 55 height 15
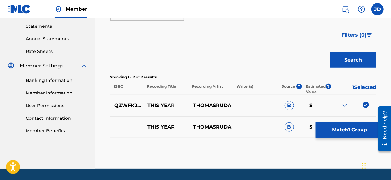
scroll to position [228, 0]
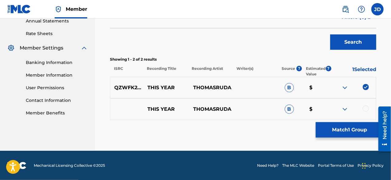
click at [364, 108] on div at bounding box center [366, 108] width 6 height 6
click at [338, 128] on button "Match 2 Groups" at bounding box center [350, 129] width 68 height 15
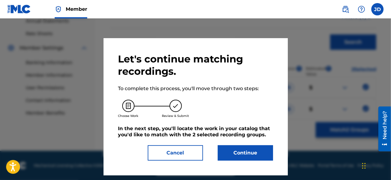
click at [252, 154] on button "Continue" at bounding box center [245, 152] width 55 height 15
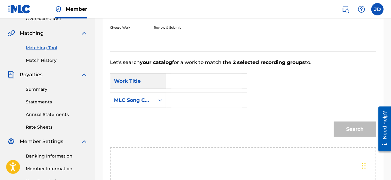
scroll to position [130, 0]
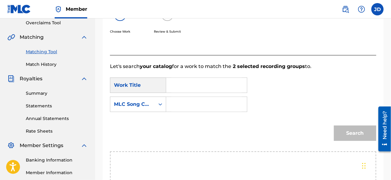
click at [222, 90] on input "Search Form" at bounding box center [206, 85] width 70 height 15
click at [208, 97] on div "this y ear" at bounding box center [206, 98] width 70 height 11
type input "this year"
click at [194, 105] on input "Search Form" at bounding box center [206, 104] width 70 height 15
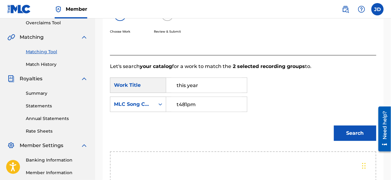
type input "t481pm"
click at [340, 128] on button "Search" at bounding box center [355, 132] width 42 height 15
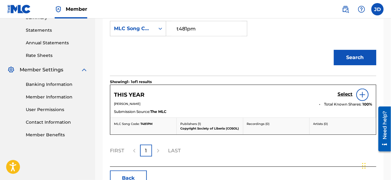
scroll to position [207, 0]
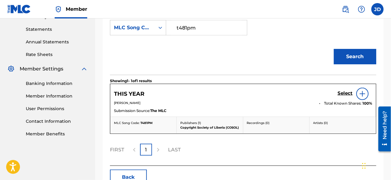
click at [347, 92] on h5 "Select" at bounding box center [344, 93] width 15 height 6
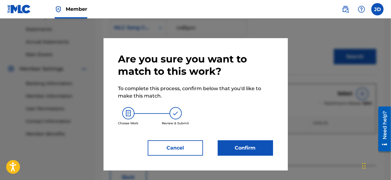
click at [240, 144] on button "Confirm" at bounding box center [245, 147] width 55 height 15
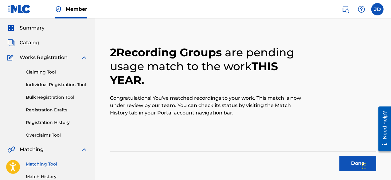
scroll to position [15, 0]
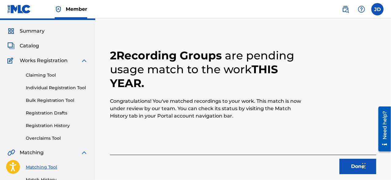
click at [356, 168] on button "Done" at bounding box center [357, 165] width 37 height 15
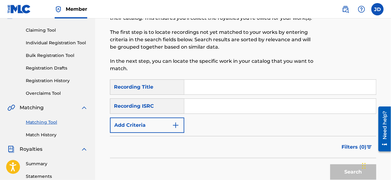
scroll to position [61, 0]
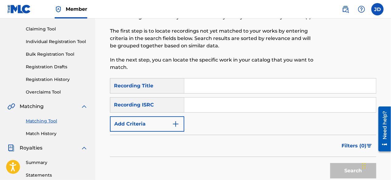
click at [175, 124] on img "Search Form" at bounding box center [175, 123] width 7 height 7
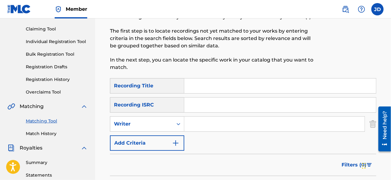
click at [173, 141] on img "Search Form" at bounding box center [175, 142] width 7 height 7
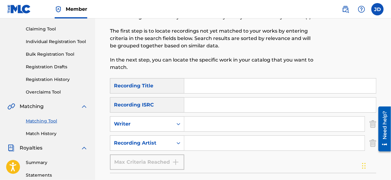
click at [209, 88] on input "Search Form" at bounding box center [280, 85] width 192 height 15
paste input "thomasruda"
type input "t"
type input "vab with me"
click at [196, 144] on input "Search Form" at bounding box center [274, 142] width 180 height 15
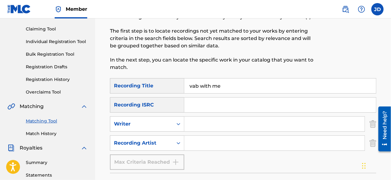
paste input "thomasruda"
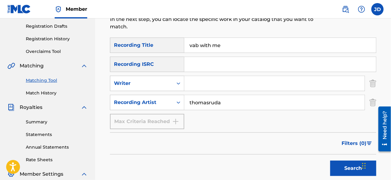
scroll to position [103, 0]
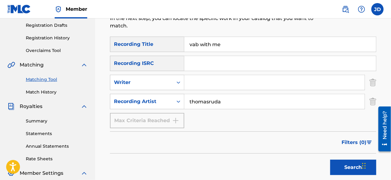
type input "thomasruda"
click at [347, 165] on button "Search" at bounding box center [353, 166] width 46 height 15
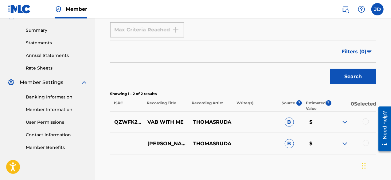
scroll to position [194, 0]
click at [365, 121] on div at bounding box center [366, 121] width 6 height 6
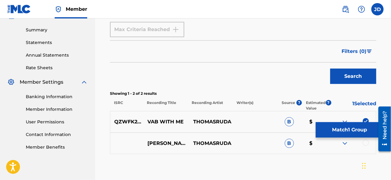
click at [368, 142] on div at bounding box center [366, 142] width 6 height 6
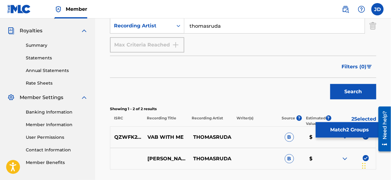
scroll to position [185, 0]
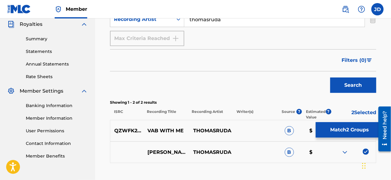
click at [355, 86] on button "Search" at bounding box center [353, 84] width 46 height 15
click at [390, 97] on div "Matching Tool The Matching Tool allows Members to match sound recordings to wor…" at bounding box center [243, 21] width 296 height 344
click at [355, 127] on button "Match 2 Groups" at bounding box center [350, 129] width 68 height 15
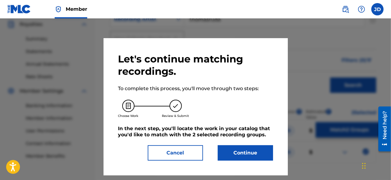
click at [260, 148] on button "Continue" at bounding box center [245, 152] width 55 height 15
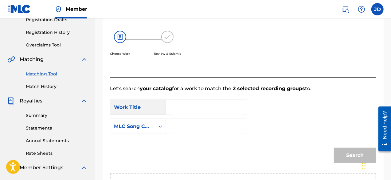
scroll to position [103, 0]
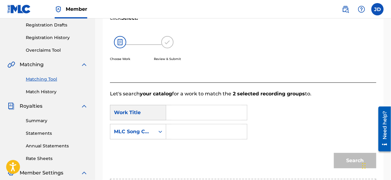
click at [213, 117] on input "Search Form" at bounding box center [206, 112] width 70 height 15
type input "b"
click at [192, 127] on span "with me" at bounding box center [196, 126] width 21 height 6
type input "vab with me"
click at [189, 129] on input "Search Form" at bounding box center [206, 131] width 70 height 15
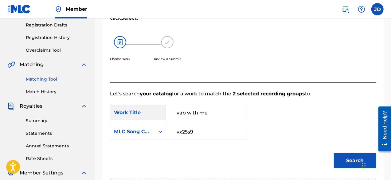
type input "vx25s9"
click at [352, 158] on button "Search" at bounding box center [355, 160] width 42 height 15
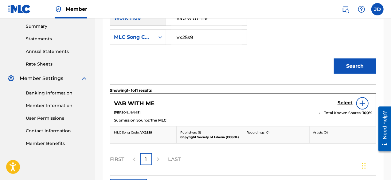
scroll to position [198, 0]
click at [347, 100] on h5 "Select" at bounding box center [344, 102] width 15 height 6
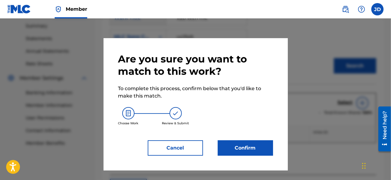
click at [243, 145] on button "Confirm" at bounding box center [245, 147] width 55 height 15
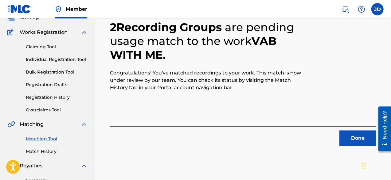
scroll to position [32, 0]
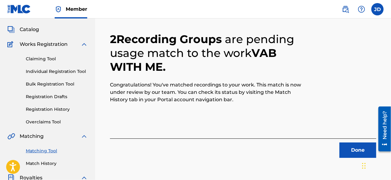
click at [352, 148] on button "Done" at bounding box center [357, 149] width 37 height 15
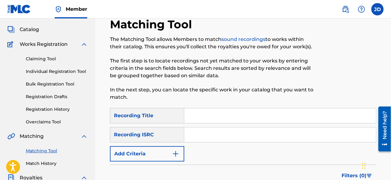
click at [167, 158] on button "Add Criteria" at bounding box center [147, 153] width 74 height 15
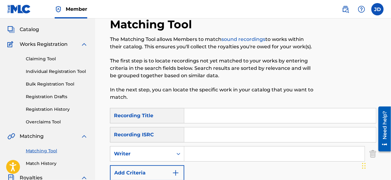
click at [167, 171] on button "Add Criteria" at bounding box center [147, 172] width 74 height 15
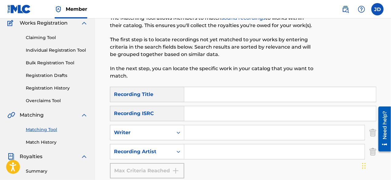
scroll to position [52, 0]
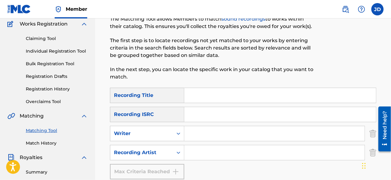
click at [286, 97] on input "Search Form" at bounding box center [280, 95] width 192 height 15
type input "corona virus go"
click at [217, 151] on input "Search Form" at bounding box center [274, 152] width 180 height 15
paste input "thomasruda"
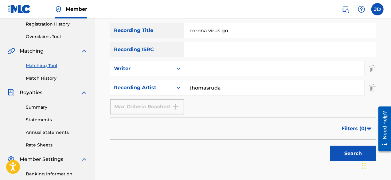
scroll to position [121, 0]
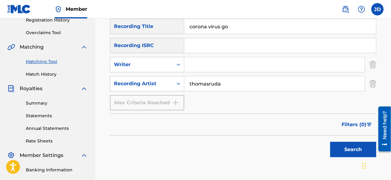
type input "thomasruda"
click at [344, 151] on button "Search" at bounding box center [353, 149] width 46 height 15
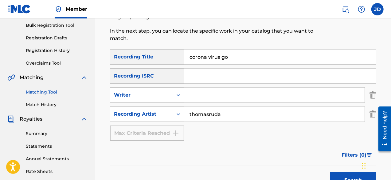
scroll to position [90, 0]
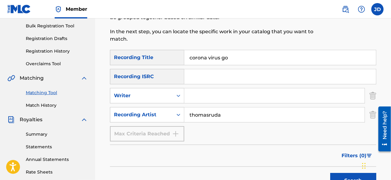
drag, startPoint x: 236, startPoint y: 62, endPoint x: 176, endPoint y: 58, distance: 60.3
click at [176, 58] on div "SearchWithCriteriac294c2d9-c6b8-43de-a0f3-73525b6b1afc Recording Title corona v…" at bounding box center [243, 57] width 266 height 15
click at [342, 175] on button "Search" at bounding box center [353, 180] width 46 height 15
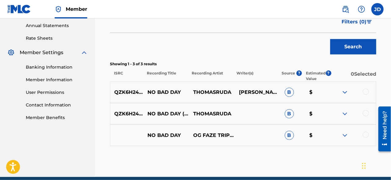
scroll to position [224, 0]
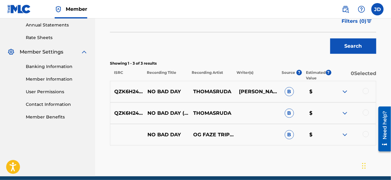
click at [346, 90] on img at bounding box center [344, 91] width 7 height 7
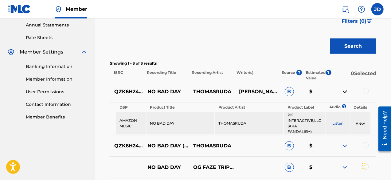
click at [346, 90] on img at bounding box center [344, 91] width 7 height 7
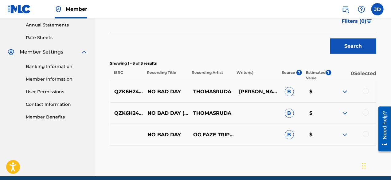
click at [344, 111] on img at bounding box center [344, 112] width 7 height 7
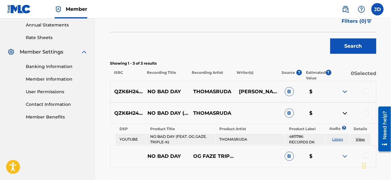
click at [344, 111] on img at bounding box center [344, 112] width 7 height 7
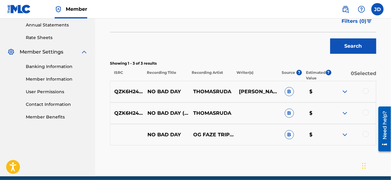
click at [344, 133] on img at bounding box center [344, 134] width 7 height 7
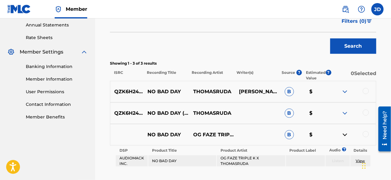
click at [344, 133] on img at bounding box center [344, 134] width 7 height 7
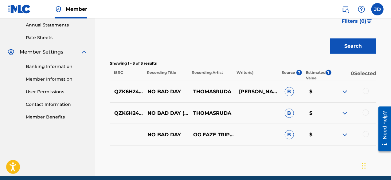
click at [344, 89] on img at bounding box center [344, 91] width 7 height 7
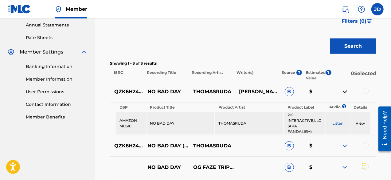
click at [344, 89] on img at bounding box center [344, 91] width 7 height 7
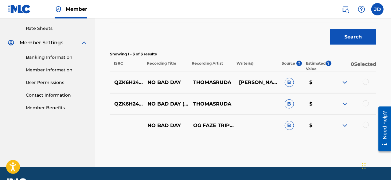
scroll to position [233, 0]
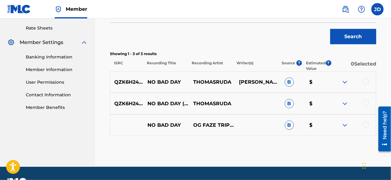
click at [342, 84] on img at bounding box center [344, 81] width 7 height 7
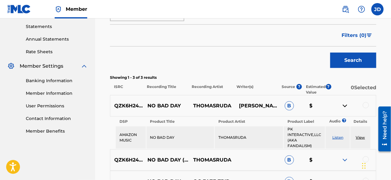
scroll to position [206, 0]
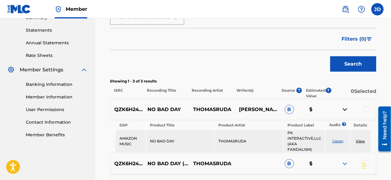
click at [343, 107] on img at bounding box center [344, 109] width 7 height 7
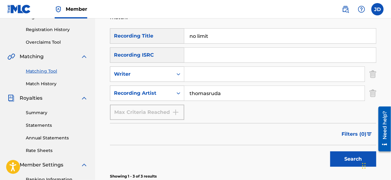
scroll to position [112, 0]
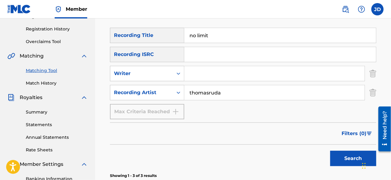
drag, startPoint x: 246, startPoint y: 36, endPoint x: 184, endPoint y: 36, distance: 61.4
click at [184, 36] on input "no limit" at bounding box center [280, 35] width 192 height 15
click at [341, 162] on button "Search" at bounding box center [353, 157] width 46 height 15
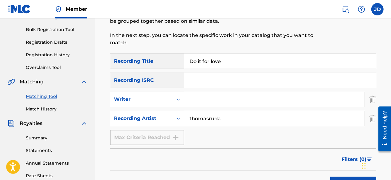
scroll to position [84, 0]
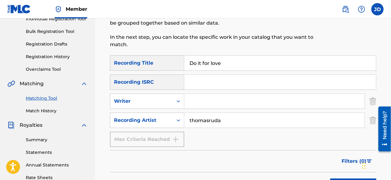
drag, startPoint x: 233, startPoint y: 64, endPoint x: 186, endPoint y: 59, distance: 47.3
click at [186, 59] on input "Do it for love" at bounding box center [280, 63] width 192 height 15
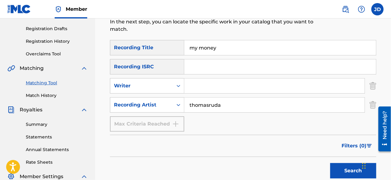
scroll to position [98, 0]
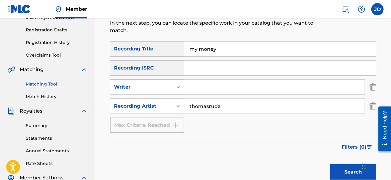
drag, startPoint x: 233, startPoint y: 51, endPoint x: 172, endPoint y: 51, distance: 61.4
click at [172, 51] on div "SearchWithCriteriac294c2d9-c6b8-43de-a0f3-73525b6b1afc Recording Title my money" at bounding box center [243, 48] width 266 height 15
click at [352, 173] on button "Search" at bounding box center [353, 171] width 46 height 15
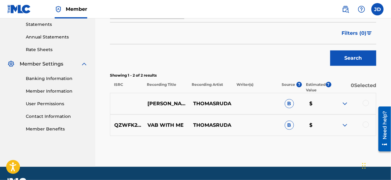
scroll to position [212, 0]
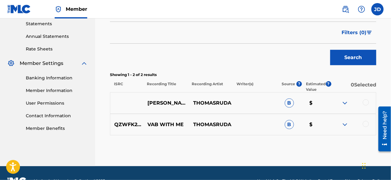
click at [343, 105] on img at bounding box center [344, 102] width 7 height 7
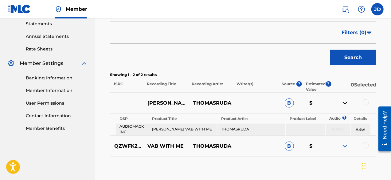
click at [343, 105] on img at bounding box center [344, 102] width 7 height 7
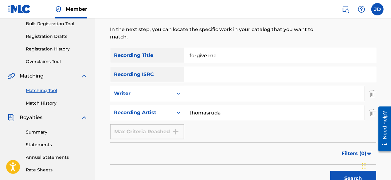
scroll to position [90, 0]
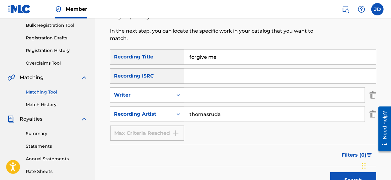
drag, startPoint x: 223, startPoint y: 56, endPoint x: 183, endPoint y: 52, distance: 40.4
click at [183, 52] on div "SearchWithCriteriac294c2d9-c6b8-43de-a0f3-73525b6b1afc Recording Title forgive …" at bounding box center [243, 56] width 266 height 15
click at [347, 174] on button "Search" at bounding box center [353, 179] width 46 height 15
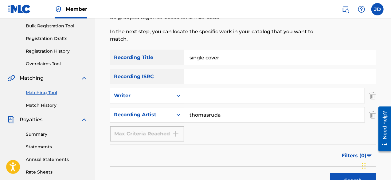
scroll to position [89, 0]
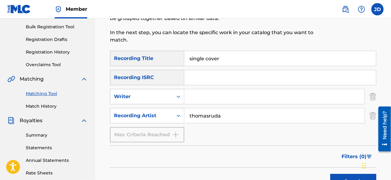
drag, startPoint x: 231, startPoint y: 58, endPoint x: 185, endPoint y: 58, distance: 46.1
click at [185, 58] on input "single cover" at bounding box center [280, 58] width 192 height 15
click at [344, 176] on button "Search" at bounding box center [353, 180] width 46 height 15
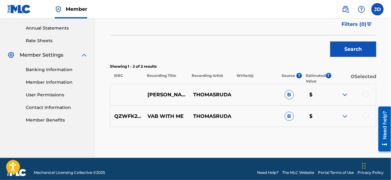
scroll to position [224, 0]
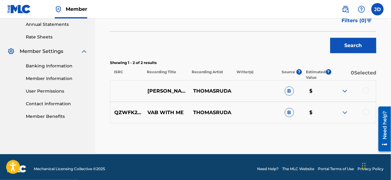
click at [347, 93] on img at bounding box center [344, 90] width 7 height 7
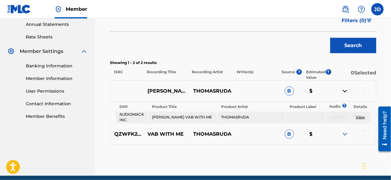
click at [347, 93] on img at bounding box center [344, 90] width 7 height 7
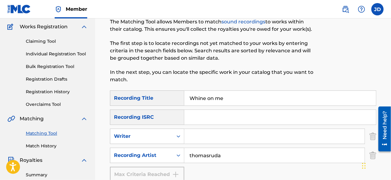
scroll to position [47, 0]
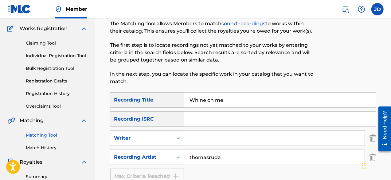
drag, startPoint x: 232, startPoint y: 98, endPoint x: 171, endPoint y: 101, distance: 61.2
click at [171, 101] on div "SearchWithCriteriac294c2d9-c6b8-43de-a0f3-73525b6b1afc Recording Title Whine on…" at bounding box center [243, 99] width 266 height 15
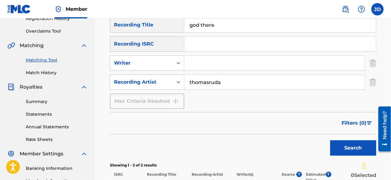
scroll to position [136, 0]
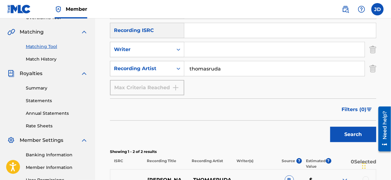
type input "god there"
click at [343, 137] on button "Search" at bounding box center [353, 134] width 46 height 15
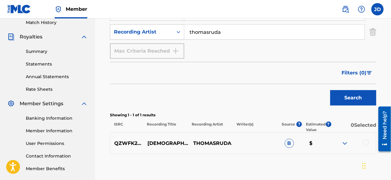
scroll to position [173, 0]
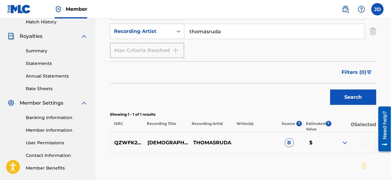
click at [368, 146] on div "QZWFK2314535 GOD THERE [PERSON_NAME] B $" at bounding box center [243, 142] width 266 height 21
click at [367, 142] on div at bounding box center [366, 142] width 6 height 6
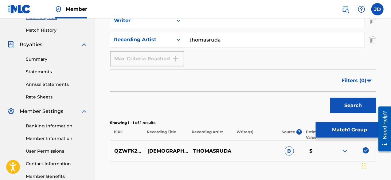
scroll to position [175, 0]
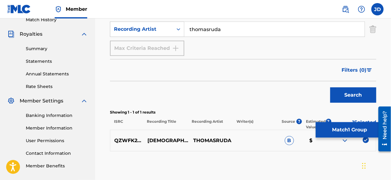
click at [338, 132] on button "Match 1 Group" at bounding box center [350, 129] width 68 height 15
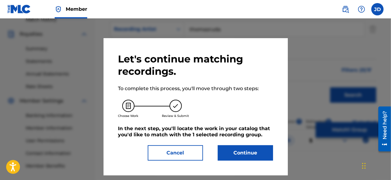
click at [232, 146] on button "Continue" at bounding box center [245, 152] width 55 height 15
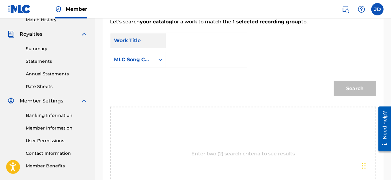
click at [193, 46] on input "Search Form" at bounding box center [206, 40] width 70 height 15
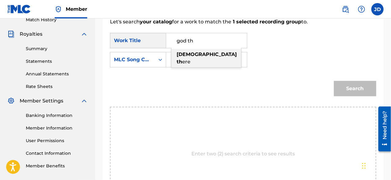
click at [203, 54] on div "[DEMOGRAPHIC_DATA] th ere" at bounding box center [206, 58] width 70 height 18
type input "god there"
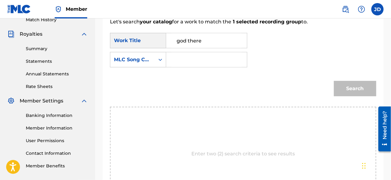
click at [201, 62] on input "Search Form" at bounding box center [206, 59] width 70 height 15
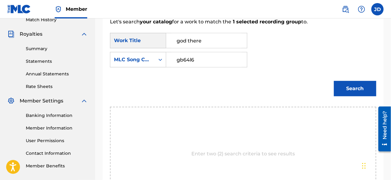
type input "gb64l6"
click at [337, 86] on button "Search" at bounding box center [355, 88] width 42 height 15
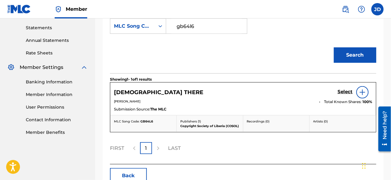
scroll to position [209, 0]
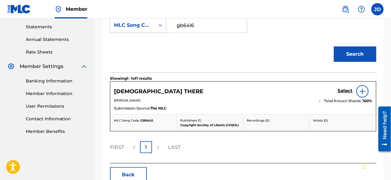
click at [344, 91] on h5 "Select" at bounding box center [344, 91] width 15 height 6
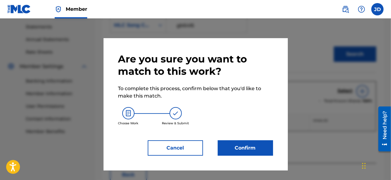
click at [233, 145] on button "Confirm" at bounding box center [245, 147] width 55 height 15
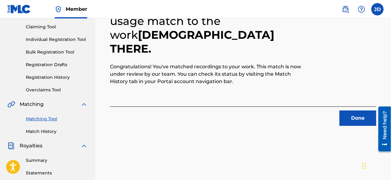
scroll to position [47, 0]
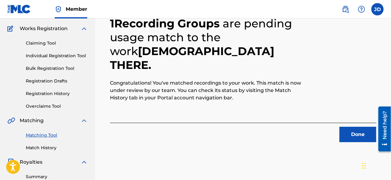
click at [355, 138] on button "Done" at bounding box center [357, 134] width 37 height 15
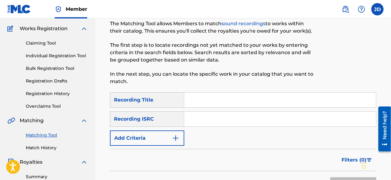
click at [147, 130] on button "Add Criteria" at bounding box center [147, 137] width 74 height 15
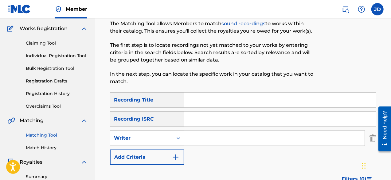
click at [153, 151] on button "Add Criteria" at bounding box center [147, 156] width 74 height 15
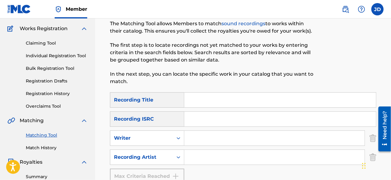
click at [210, 104] on input "Search Form" at bounding box center [280, 99] width 192 height 15
type input "Buddy on me"
click at [213, 159] on input "Search Form" at bounding box center [274, 157] width 180 height 15
paste input "thomasruda"
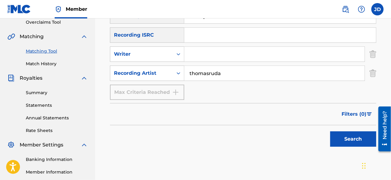
scroll to position [134, 0]
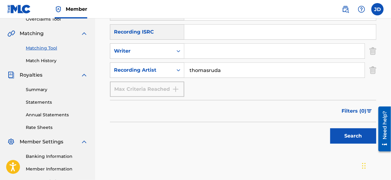
type input "thomasruda"
click at [343, 137] on button "Search" at bounding box center [353, 135] width 46 height 15
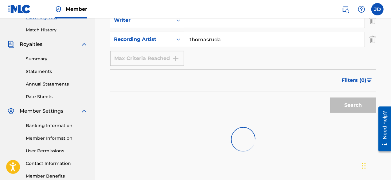
scroll to position [176, 0]
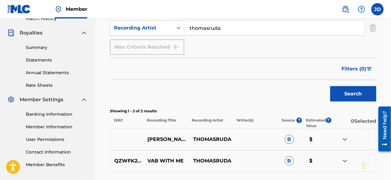
click at [346, 138] on img at bounding box center [344, 138] width 7 height 7
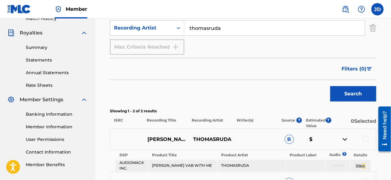
click at [346, 138] on img at bounding box center [344, 138] width 7 height 7
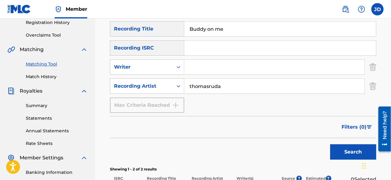
scroll to position [106, 0]
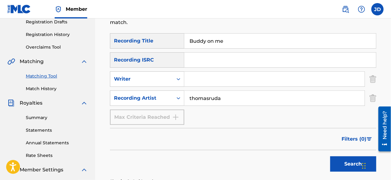
drag, startPoint x: 229, startPoint y: 43, endPoint x: 183, endPoint y: 37, distance: 47.0
click at [183, 37] on div "SearchWithCriteriac294c2d9-c6b8-43de-a0f3-73525b6b1afc Recording Title Buddy on…" at bounding box center [243, 40] width 266 height 15
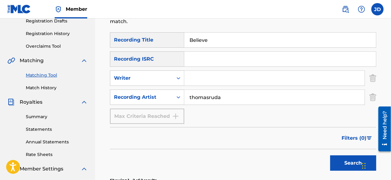
click at [345, 164] on button "Search" at bounding box center [353, 162] width 46 height 15
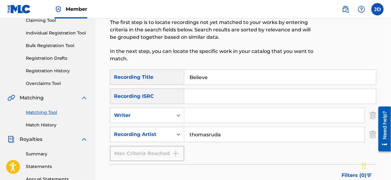
scroll to position [59, 0]
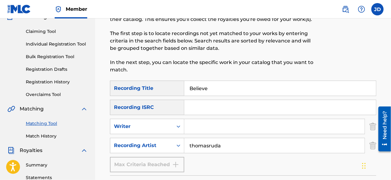
drag, startPoint x: 223, startPoint y: 86, endPoint x: 171, endPoint y: 82, distance: 52.0
click at [171, 82] on div "SearchWithCriteriac294c2d9-c6b8-43de-a0f3-73525b6b1afc Recording Title Believe" at bounding box center [243, 87] width 266 height 15
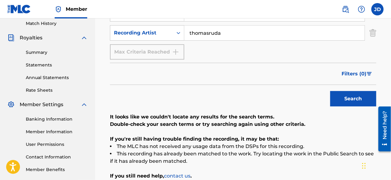
scroll to position [173, 0]
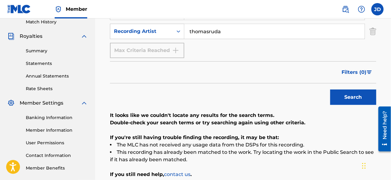
click at [337, 97] on button "Search" at bounding box center [353, 96] width 46 height 15
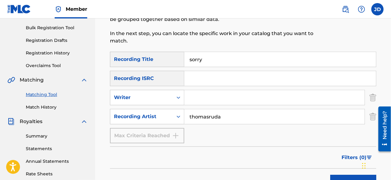
scroll to position [74, 0]
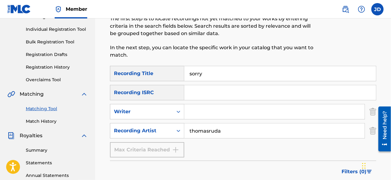
drag, startPoint x: 247, startPoint y: 75, endPoint x: 176, endPoint y: 82, distance: 71.3
click at [176, 82] on div "SearchWithCriteriac294c2d9-c6b8-43de-a0f3-73525b6b1afc Recording Title sorry Se…" at bounding box center [243, 111] width 266 height 91
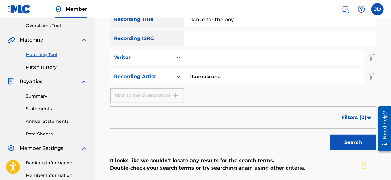
scroll to position [144, 0]
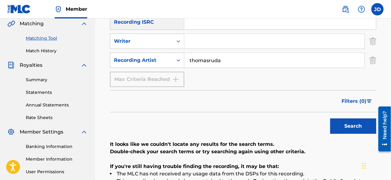
click at [344, 123] on button "Search" at bounding box center [353, 125] width 46 height 15
drag, startPoint x: 391, startPoint y: 100, endPoint x: 393, endPoint y: 97, distance: 3.7
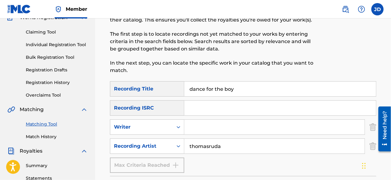
scroll to position [58, 0]
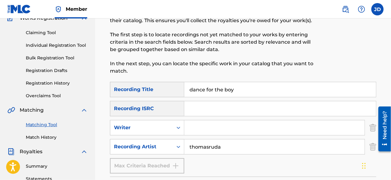
drag, startPoint x: 237, startPoint y: 89, endPoint x: 179, endPoint y: 94, distance: 58.0
click at [179, 94] on div "SearchWithCriteriac294c2d9-c6b8-43de-a0f3-73525b6b1afc Recording Title dance fo…" at bounding box center [243, 89] width 266 height 15
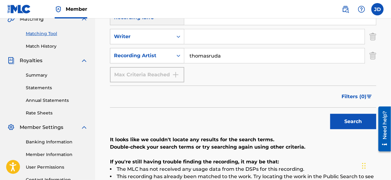
scroll to position [157, 0]
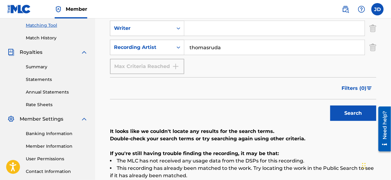
type input "feel something"
click at [356, 111] on button "Search" at bounding box center [353, 112] width 46 height 15
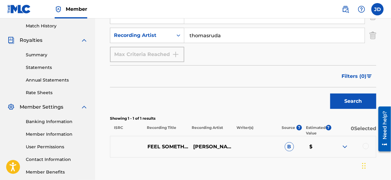
scroll to position [170, 0]
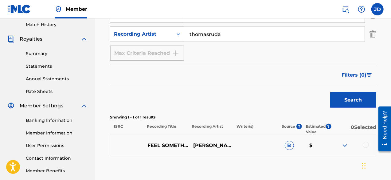
click at [367, 145] on div at bounding box center [366, 145] width 6 height 6
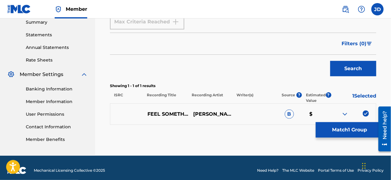
scroll to position [206, 0]
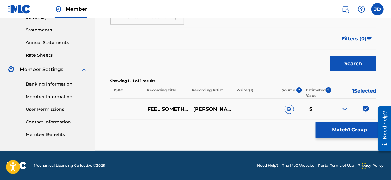
click at [362, 129] on button "Match 1 Group" at bounding box center [350, 129] width 68 height 15
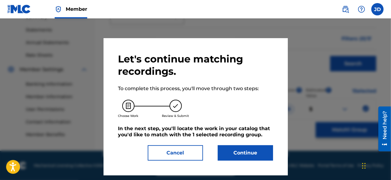
click at [247, 149] on button "Continue" at bounding box center [245, 152] width 55 height 15
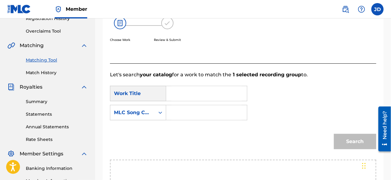
scroll to position [113, 0]
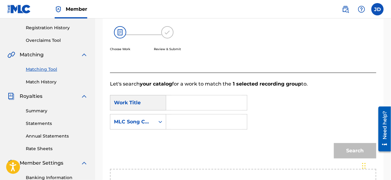
click at [176, 102] on input "Search Form" at bounding box center [206, 102] width 70 height 15
click at [177, 103] on input "Search Form" at bounding box center [206, 102] width 70 height 15
click at [190, 115] on span "omething" at bounding box center [202, 116] width 25 height 6
type input "feel something"
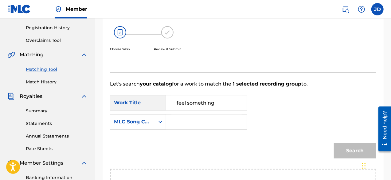
click at [188, 119] on input "Search Form" at bounding box center [206, 121] width 70 height 15
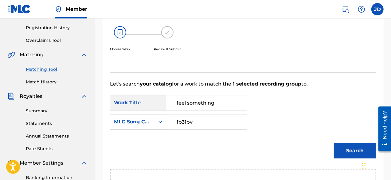
click at [338, 145] on button "Search" at bounding box center [355, 150] width 42 height 15
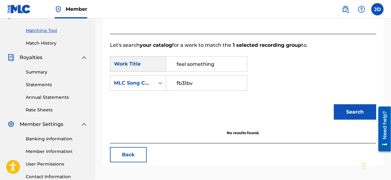
scroll to position [144, 0]
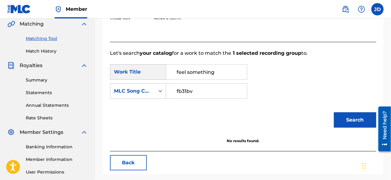
click at [181, 92] on input "fb31bv" at bounding box center [206, 91] width 70 height 15
click at [187, 91] on input "fb31bv" at bounding box center [206, 91] width 70 height 15
type input "fb31bv"
click at [359, 124] on button "Search" at bounding box center [355, 119] width 42 height 15
click at [187, 91] on input "fb31bv" at bounding box center [206, 91] width 70 height 15
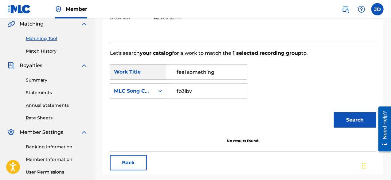
type input "fb3ibv"
click at [339, 116] on button "Search" at bounding box center [355, 119] width 42 height 15
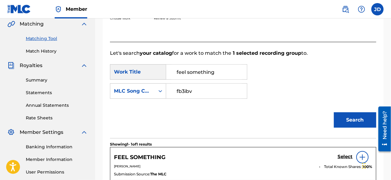
click at [346, 157] on h5 "Select" at bounding box center [344, 157] width 15 height 6
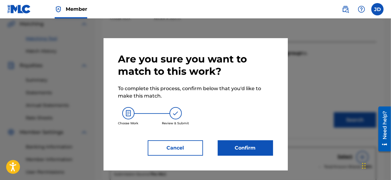
click at [268, 149] on button "Confirm" at bounding box center [245, 147] width 55 height 15
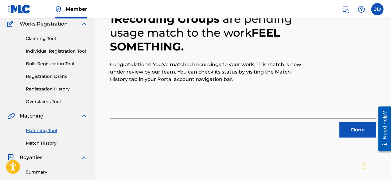
scroll to position [50, 0]
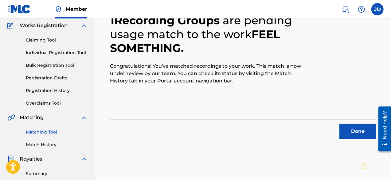
click at [353, 134] on button "Done" at bounding box center [357, 130] width 37 height 15
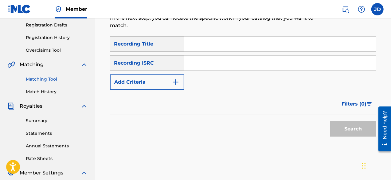
scroll to position [103, 0]
click at [169, 84] on button "Add Criteria" at bounding box center [147, 81] width 74 height 15
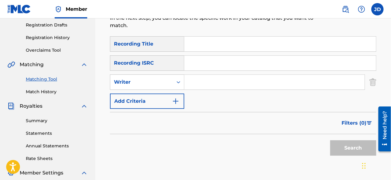
click at [170, 98] on button "Add Criteria" at bounding box center [147, 100] width 74 height 15
click at [170, 98] on div "SearchWithCriteriac294c2d9-c6b8-43de-a0f3-73525b6b1afc Recording Title SearchWi…" at bounding box center [243, 72] width 266 height 72
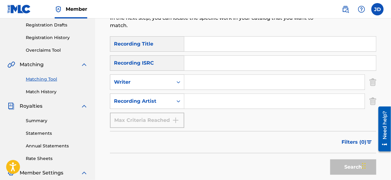
click at [209, 46] on input "Search Form" at bounding box center [280, 44] width 192 height 15
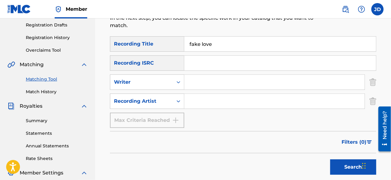
type input "fake love"
click at [191, 95] on input "Search Form" at bounding box center [274, 101] width 180 height 15
paste input "thomasruda"
type input "thomasruda"
click at [357, 167] on button "Search" at bounding box center [353, 166] width 46 height 15
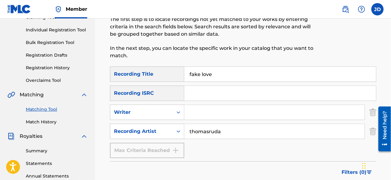
scroll to position [74, 0]
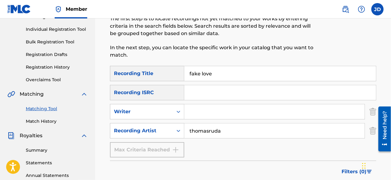
click at [218, 75] on input "fake love" at bounding box center [280, 73] width 192 height 15
type input "f"
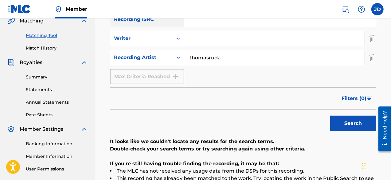
type input "bartender"
click at [353, 122] on button "Search" at bounding box center [353, 122] width 46 height 15
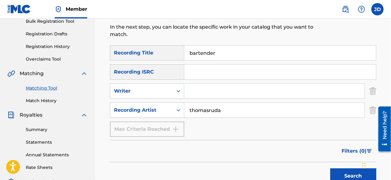
scroll to position [91, 0]
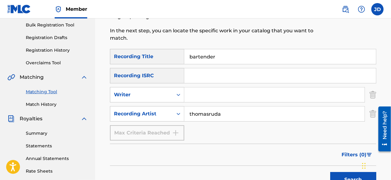
click at [228, 116] on input "thomasruda" at bounding box center [274, 113] width 180 height 15
paste input "thomasruda"
click at [343, 174] on button "Search" at bounding box center [353, 179] width 46 height 15
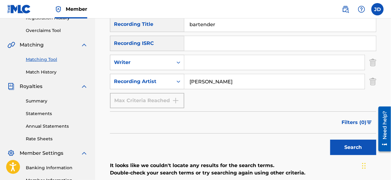
scroll to position [113, 0]
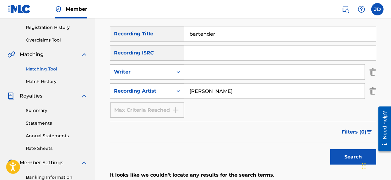
drag, startPoint x: 274, startPoint y: 91, endPoint x: 222, endPoint y: 90, distance: 51.6
click at [222, 90] on input "[PERSON_NAME]" at bounding box center [274, 91] width 180 height 15
type input "thomasruda"
drag, startPoint x: 219, startPoint y: 37, endPoint x: 180, endPoint y: 34, distance: 38.8
click at [180, 34] on div "SearchWithCriteriac294c2d9-c6b8-43de-a0f3-73525b6b1afc Recording Title bartender" at bounding box center [243, 33] width 266 height 15
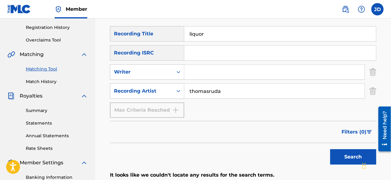
click at [334, 154] on button "Search" at bounding box center [353, 156] width 46 height 15
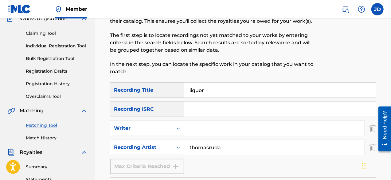
scroll to position [54, 0]
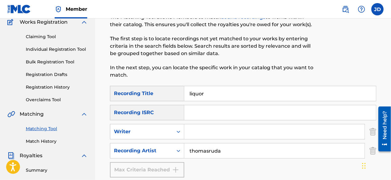
drag, startPoint x: 217, startPoint y: 96, endPoint x: 171, endPoint y: 95, distance: 46.1
click at [171, 95] on div "SearchWithCriteriac294c2d9-c6b8-43de-a0f3-73525b6b1afc Recording Title liquor" at bounding box center [243, 93] width 266 height 15
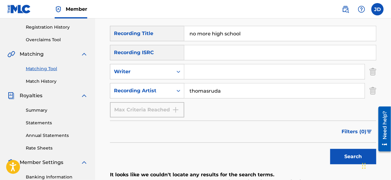
scroll to position [115, 0]
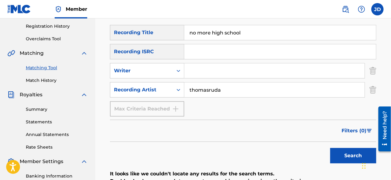
type input "no more high school"
click at [356, 157] on button "Search" at bounding box center [353, 155] width 46 height 15
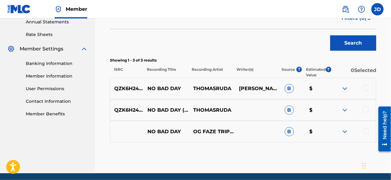
scroll to position [228, 0]
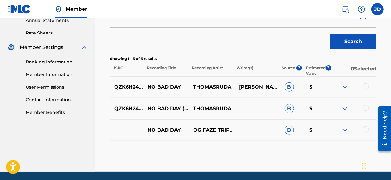
click at [347, 132] on img at bounding box center [344, 129] width 7 height 7
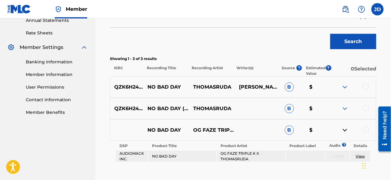
click at [347, 132] on img at bounding box center [344, 129] width 7 height 7
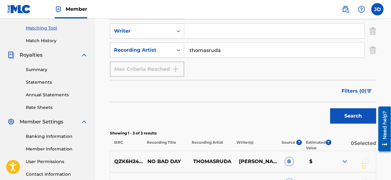
scroll to position [154, 0]
